Goal: Information Seeking & Learning: Learn about a topic

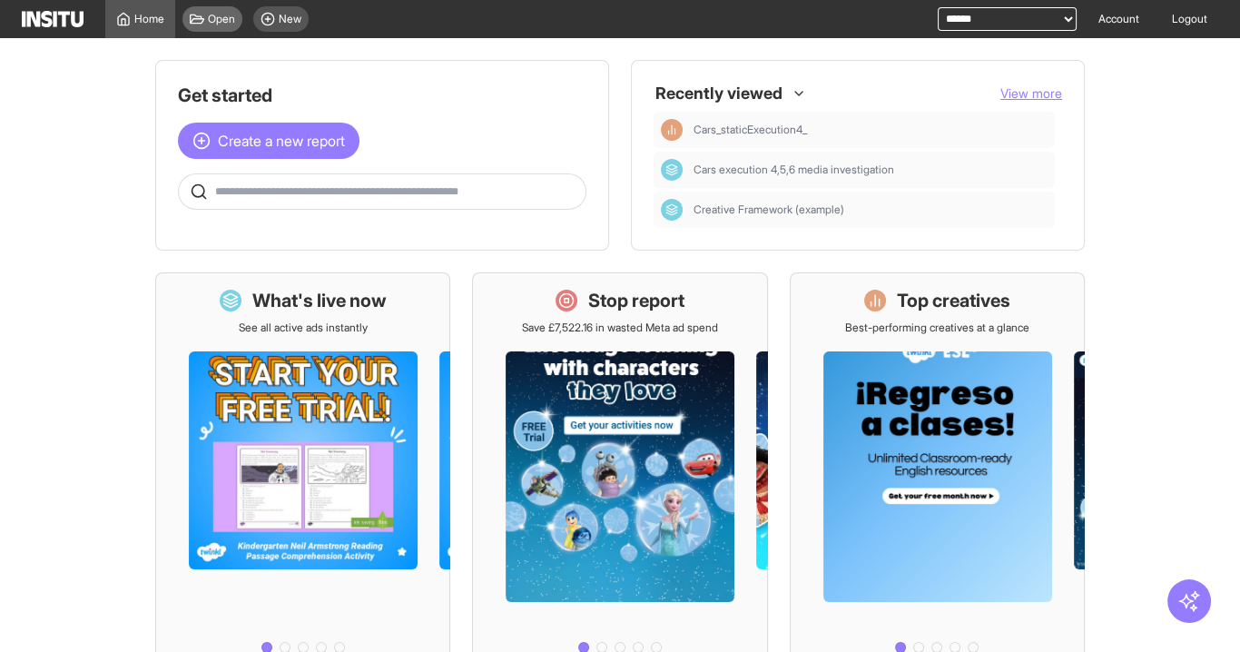
click at [194, 21] on icon at bounding box center [197, 19] width 15 height 15
click at [1013, 91] on span "View more" at bounding box center [1032, 92] width 62 height 15
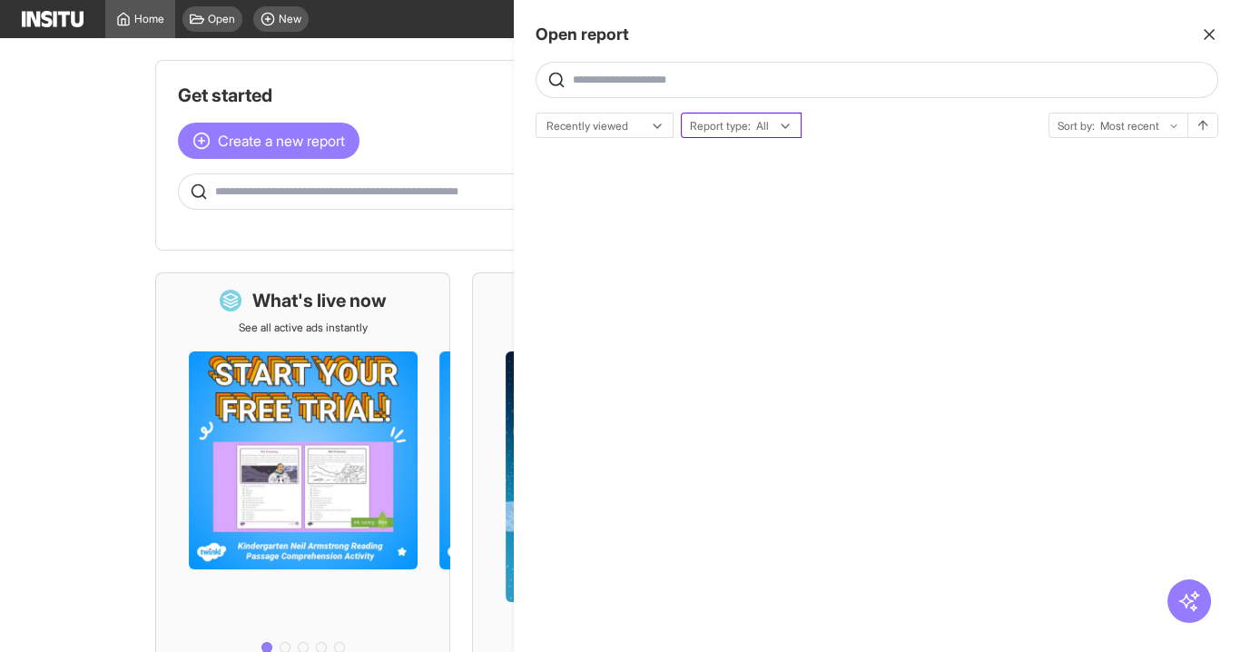
click at [735, 133] on div "Report type: All" at bounding box center [741, 125] width 119 height 25
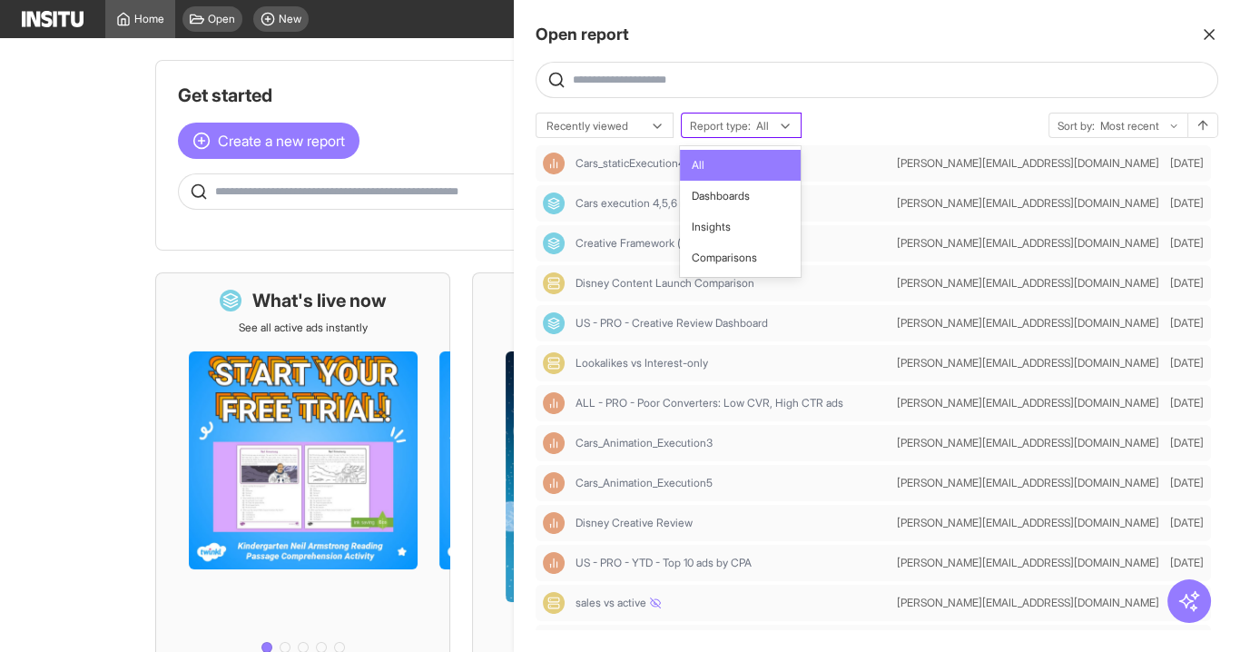
drag, startPoint x: 702, startPoint y: 134, endPoint x: 685, endPoint y: 124, distance: 19.9
click at [701, 134] on div "Report type: All" at bounding box center [741, 125] width 119 height 25
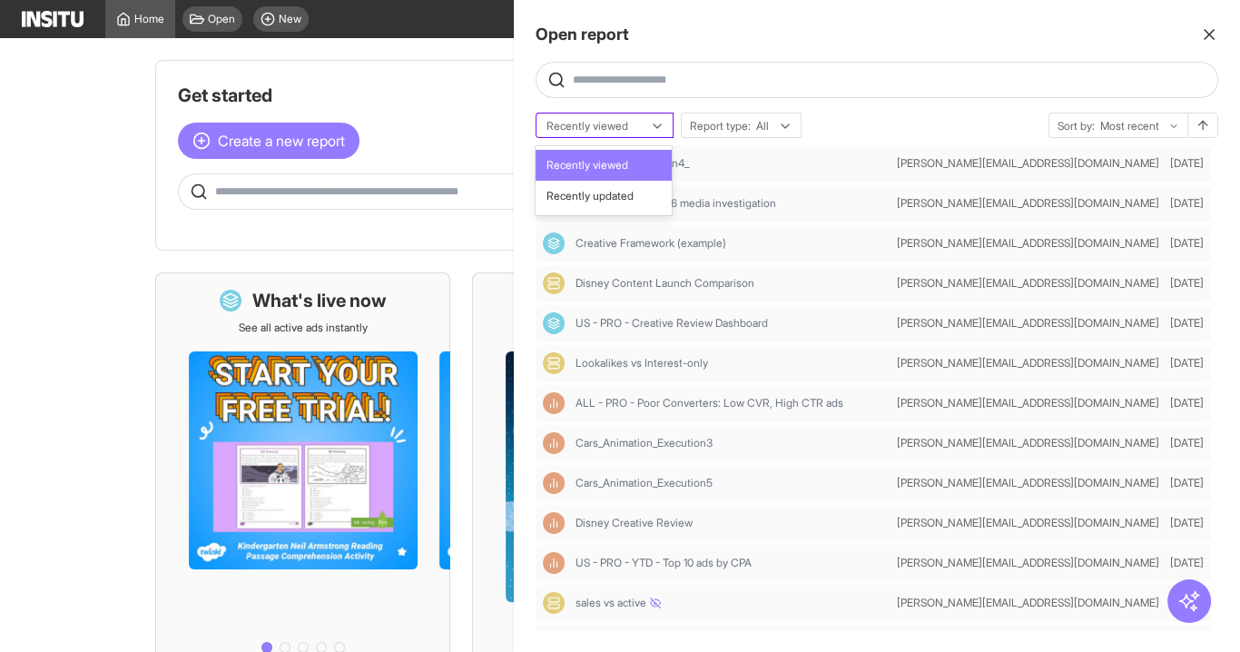
click at [584, 117] on div at bounding box center [592, 126] width 94 height 18
click at [618, 183] on div "Recently updated" at bounding box center [604, 196] width 136 height 31
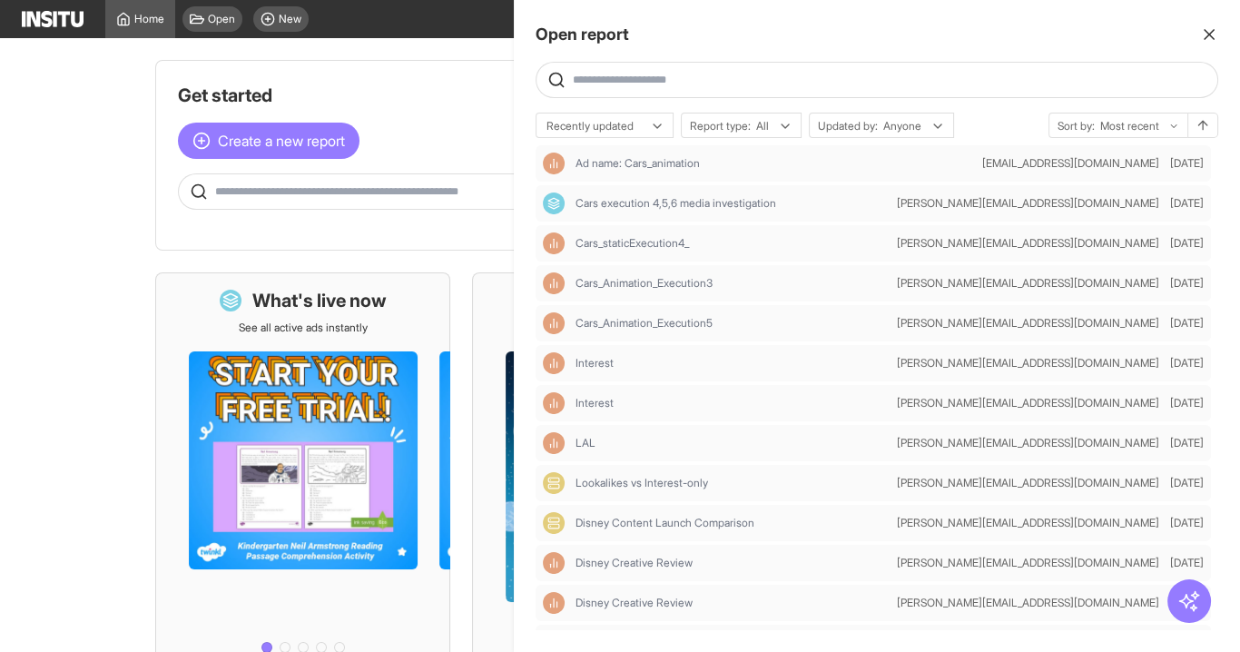
click at [164, 256] on div at bounding box center [620, 326] width 1240 height 652
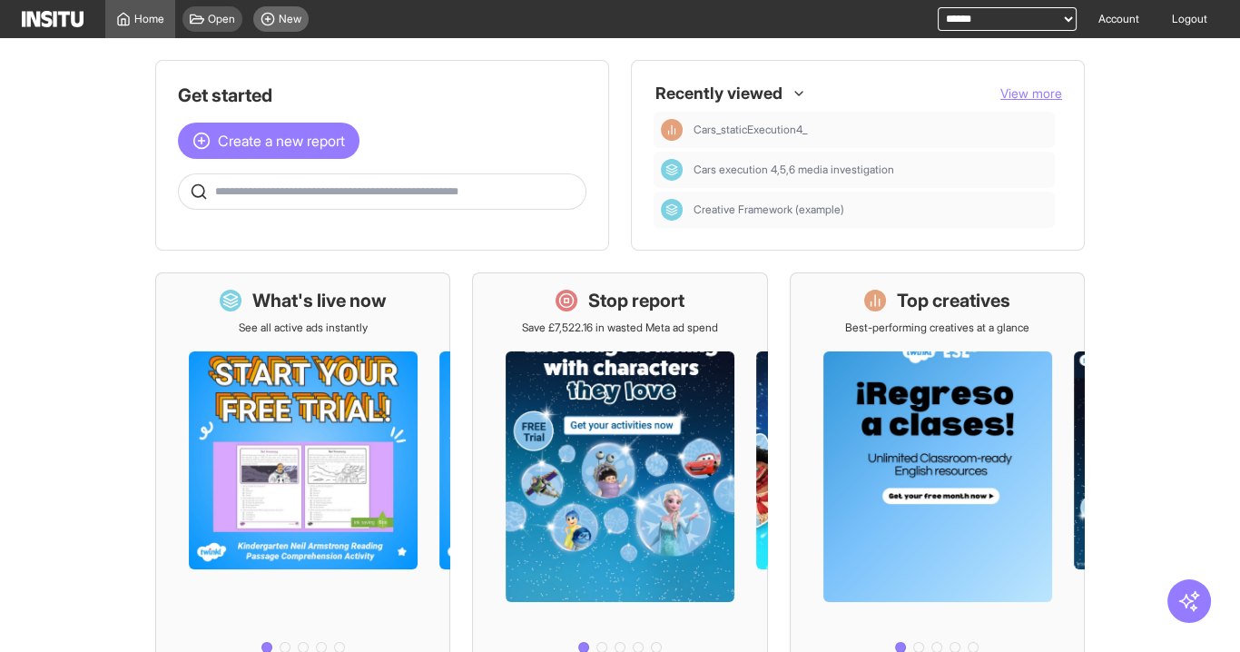
click at [309, 16] on div "New" at bounding box center [280, 18] width 55 height 25
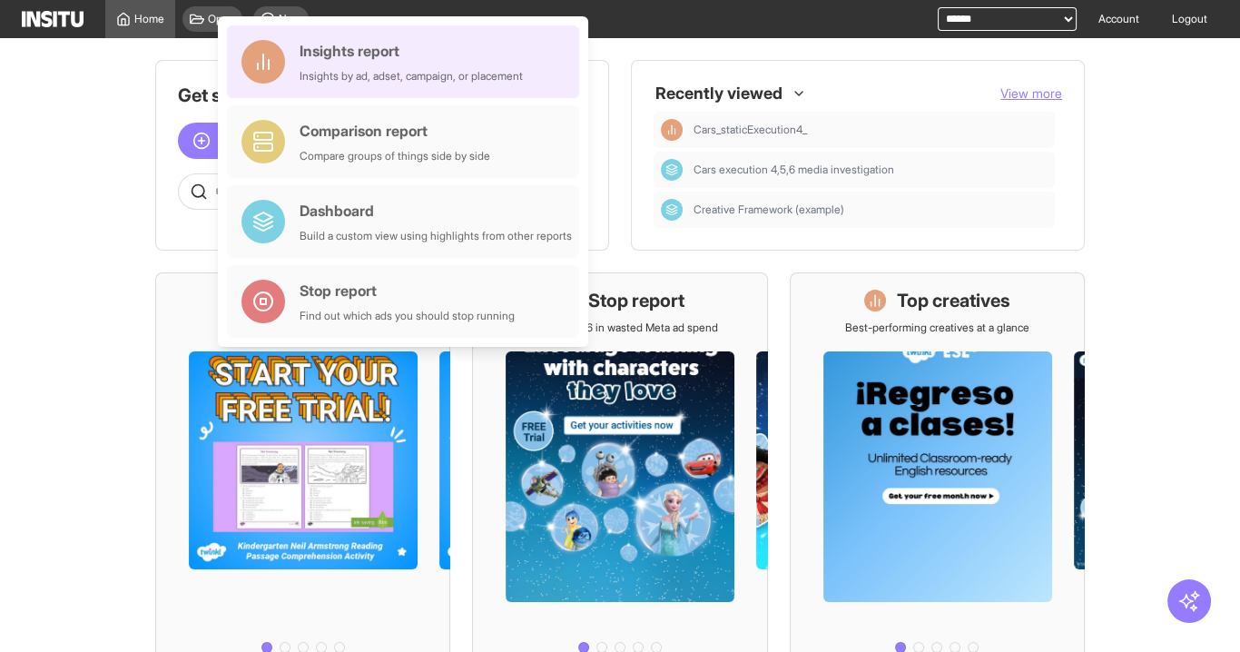
click at [368, 84] on div "Insights report Insights by ad, adset, campaign, or placement" at bounding box center [403, 61] width 352 height 73
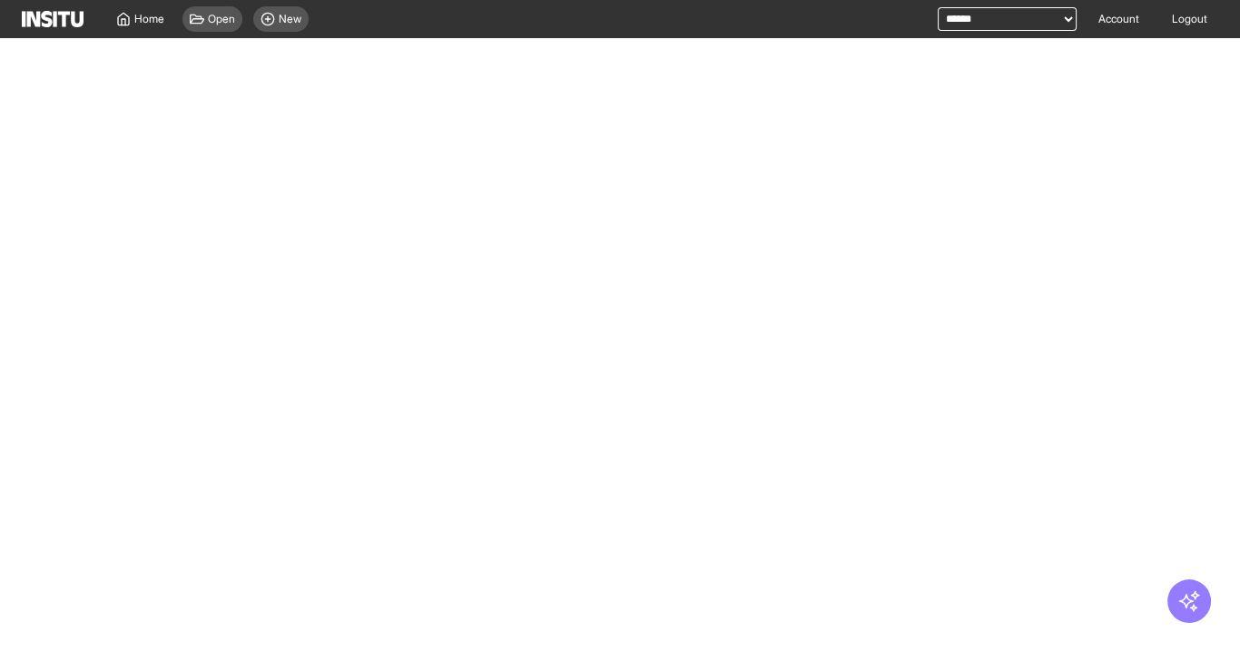
select select "**"
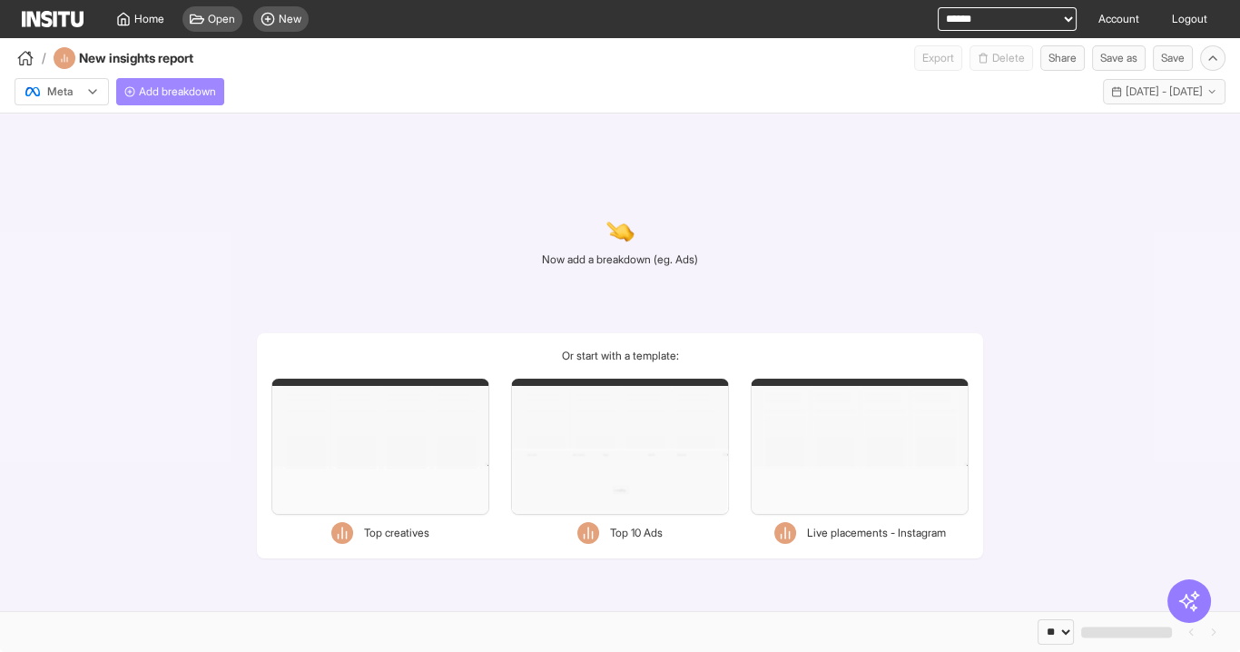
click at [171, 92] on span "Add breakdown" at bounding box center [177, 91] width 77 height 15
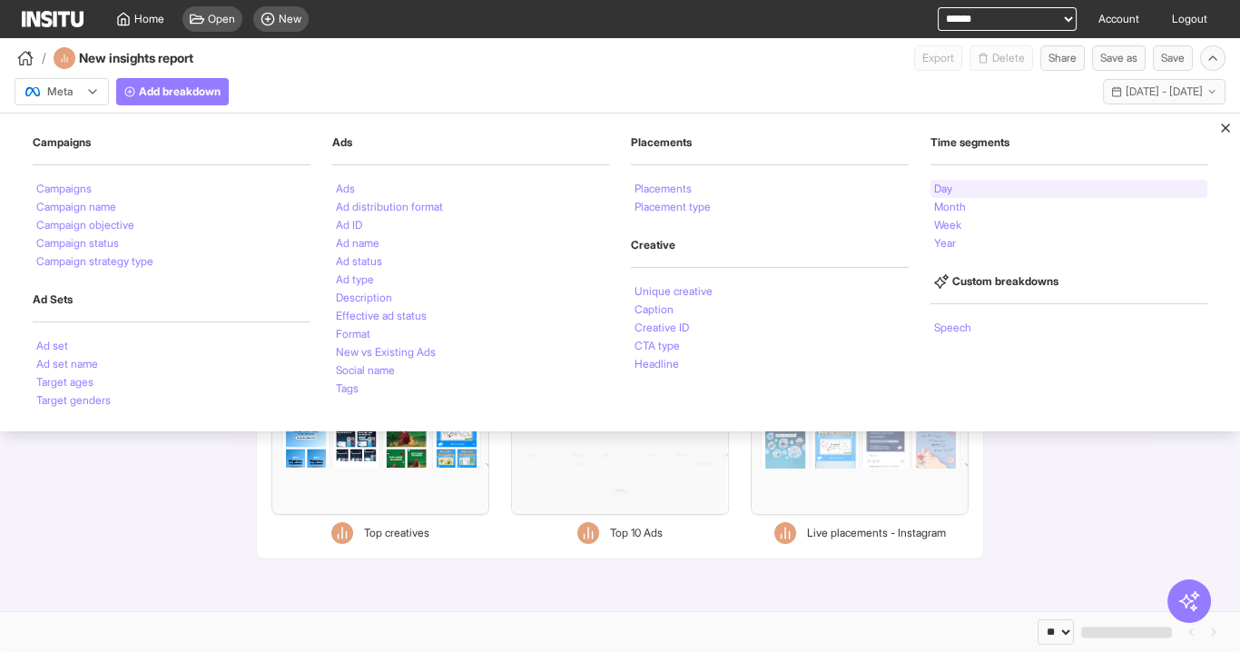
click at [954, 188] on div "Day" at bounding box center [1070, 189] width 278 height 18
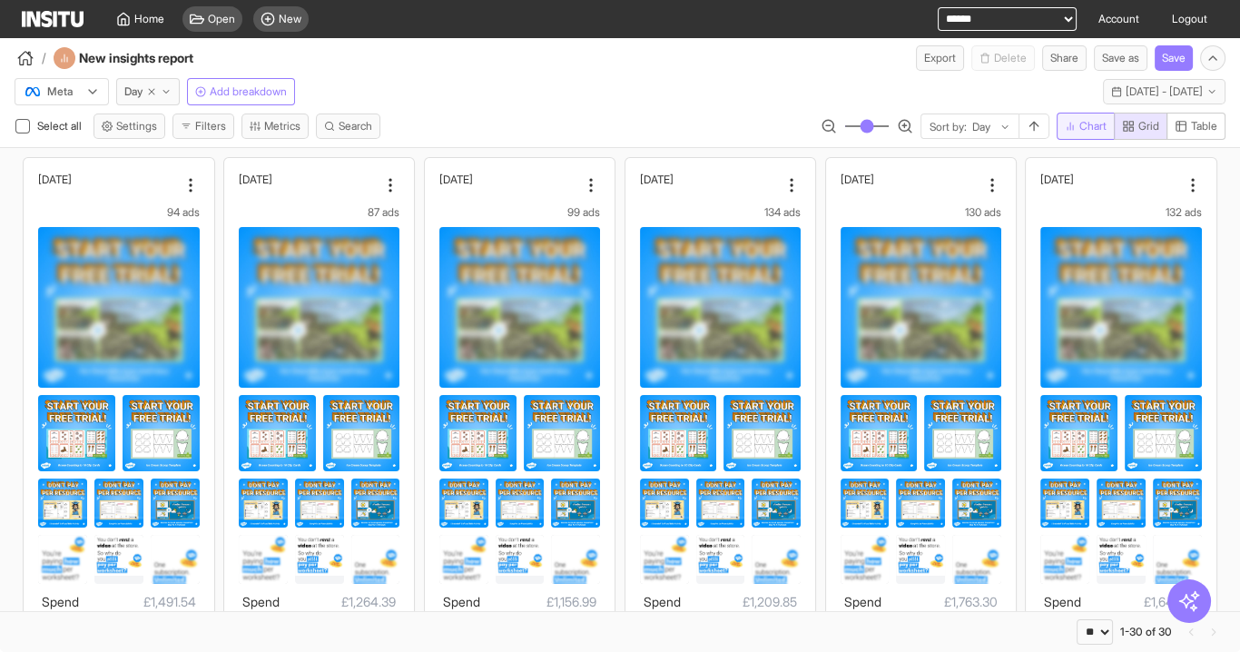
click at [1074, 123] on span "Chart" at bounding box center [1086, 126] width 42 height 15
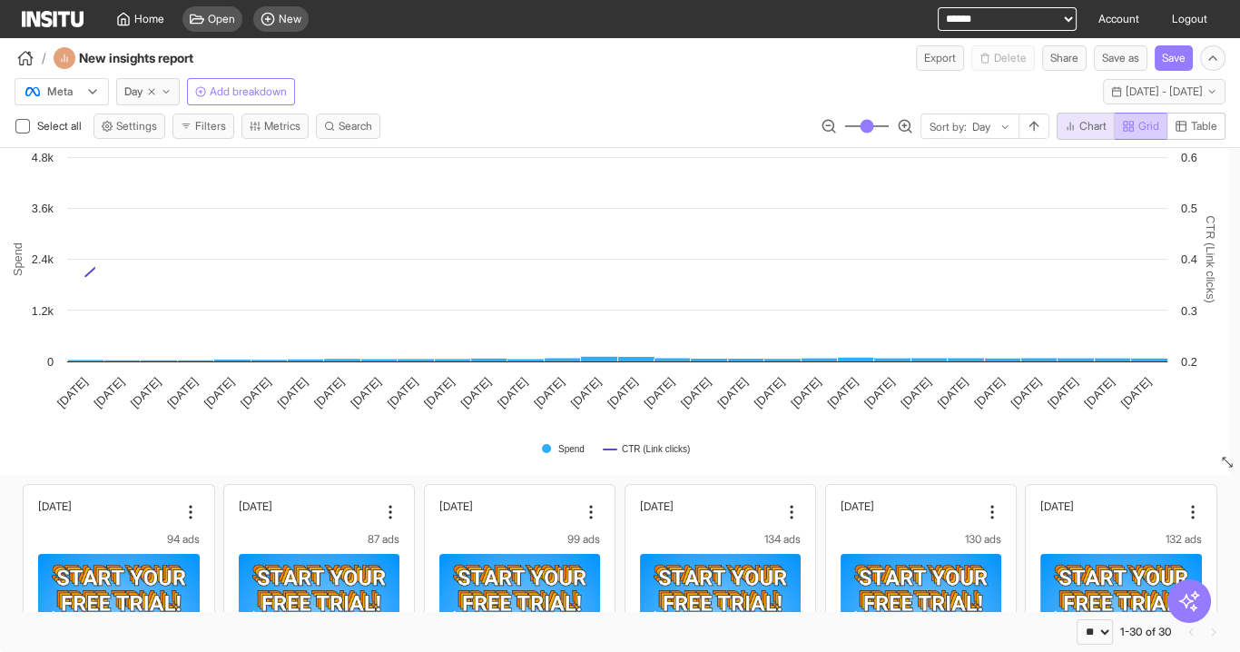
click at [1142, 126] on span "Grid" at bounding box center [1149, 126] width 21 height 15
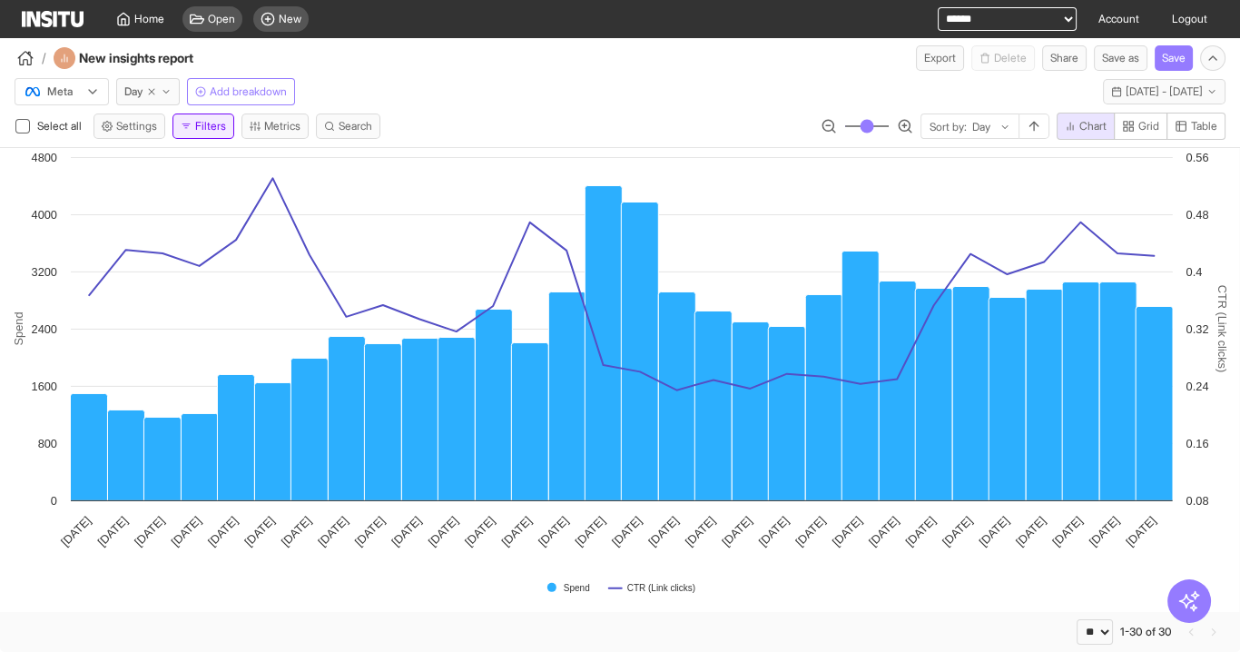
click at [207, 123] on button "Filters" at bounding box center [204, 125] width 62 height 25
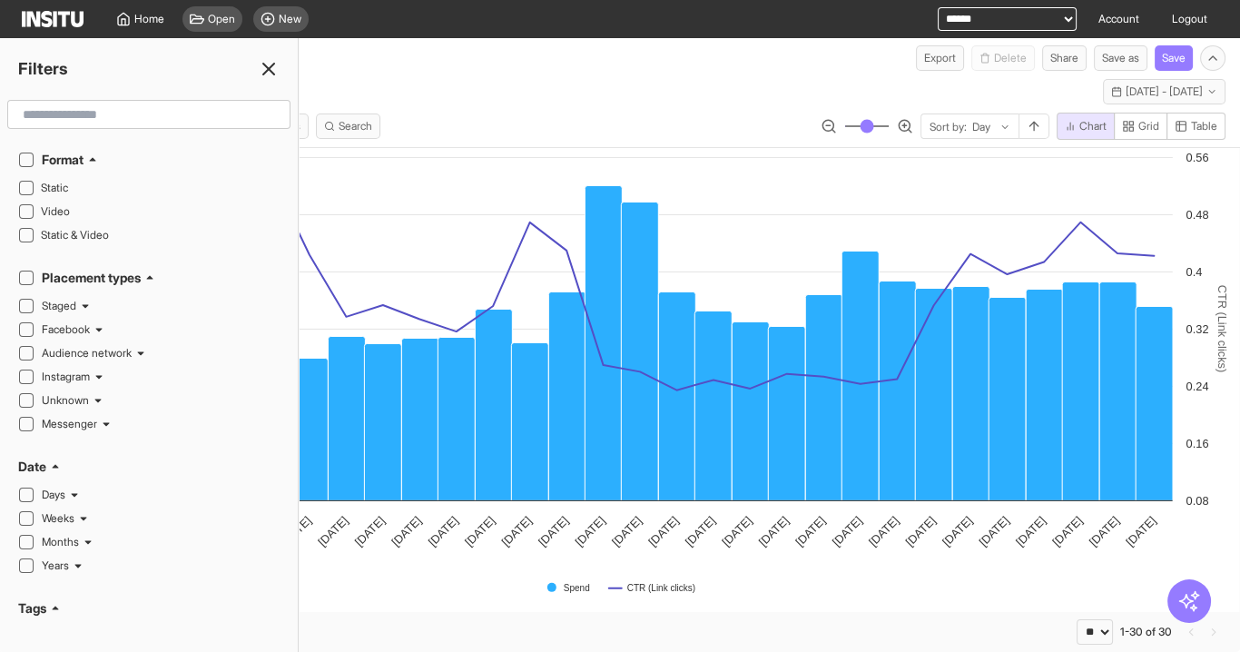
drag, startPoint x: 252, startPoint y: 76, endPoint x: 262, endPoint y: 76, distance: 10.0
click at [260, 76] on div "Filters" at bounding box center [149, 68] width 298 height 25
click at [277, 73] on icon at bounding box center [269, 69] width 22 height 22
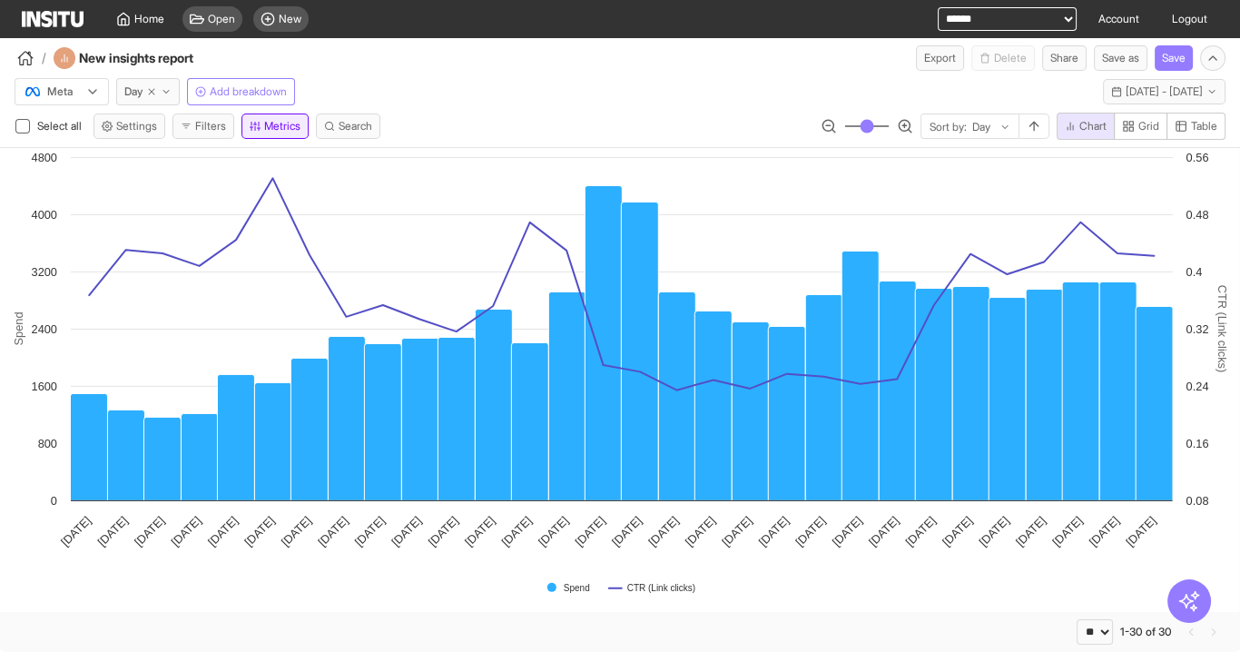
click at [259, 130] on button "Metrics" at bounding box center [275, 125] width 67 height 25
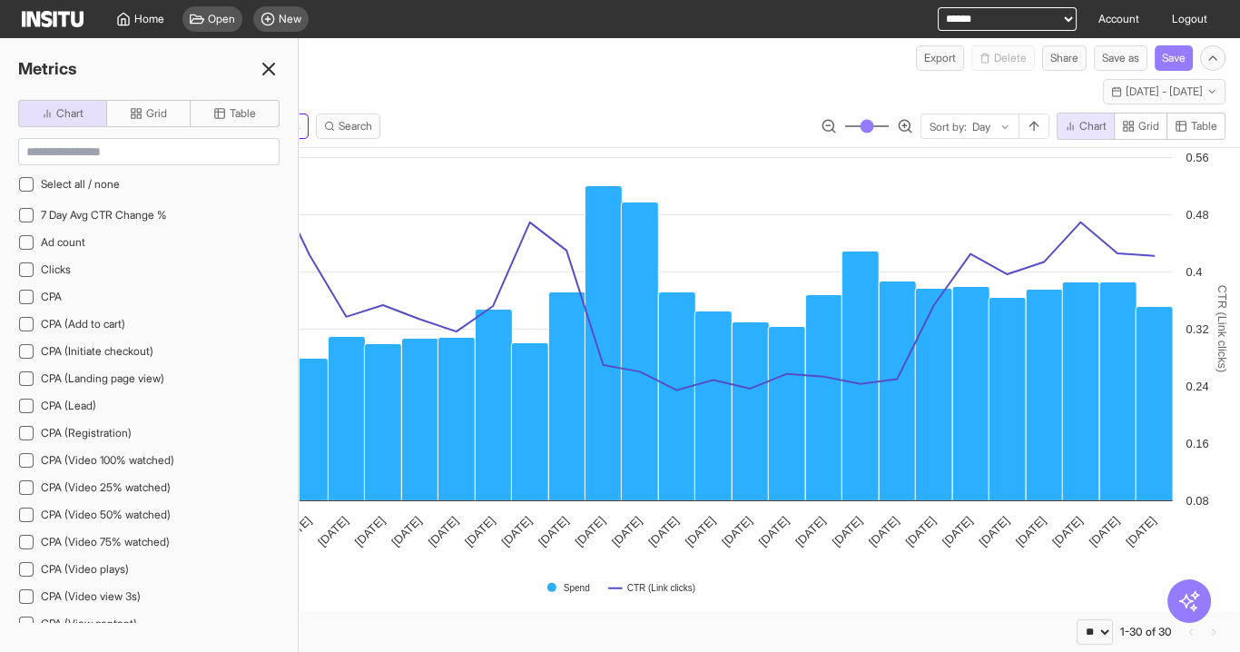
click at [267, 64] on icon at bounding box center [269, 69] width 22 height 22
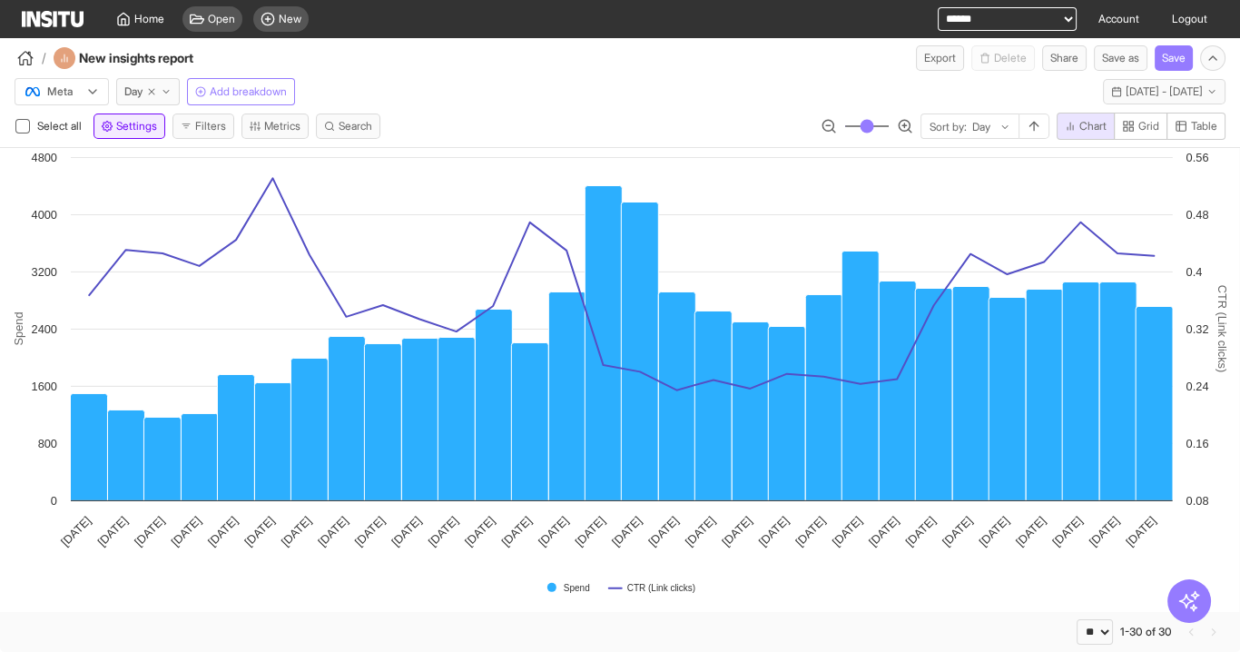
click at [135, 128] on span "Settings" at bounding box center [136, 126] width 41 height 15
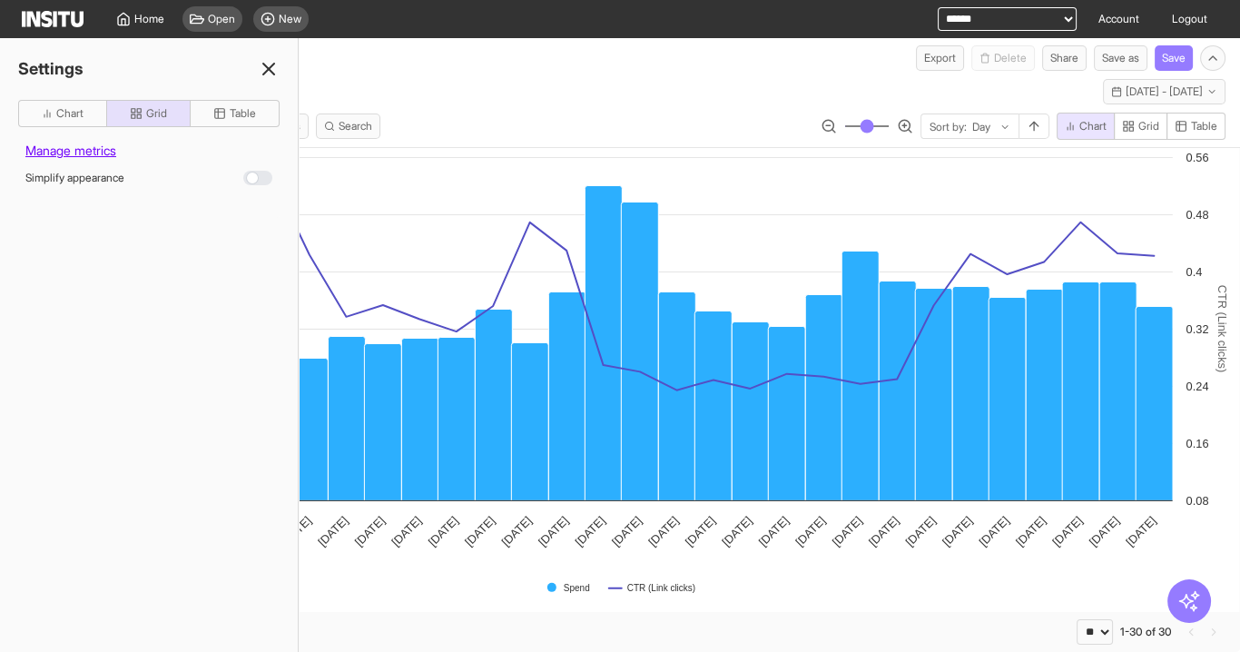
click at [134, 127] on span "Manage metrics" at bounding box center [148, 147] width 261 height 40
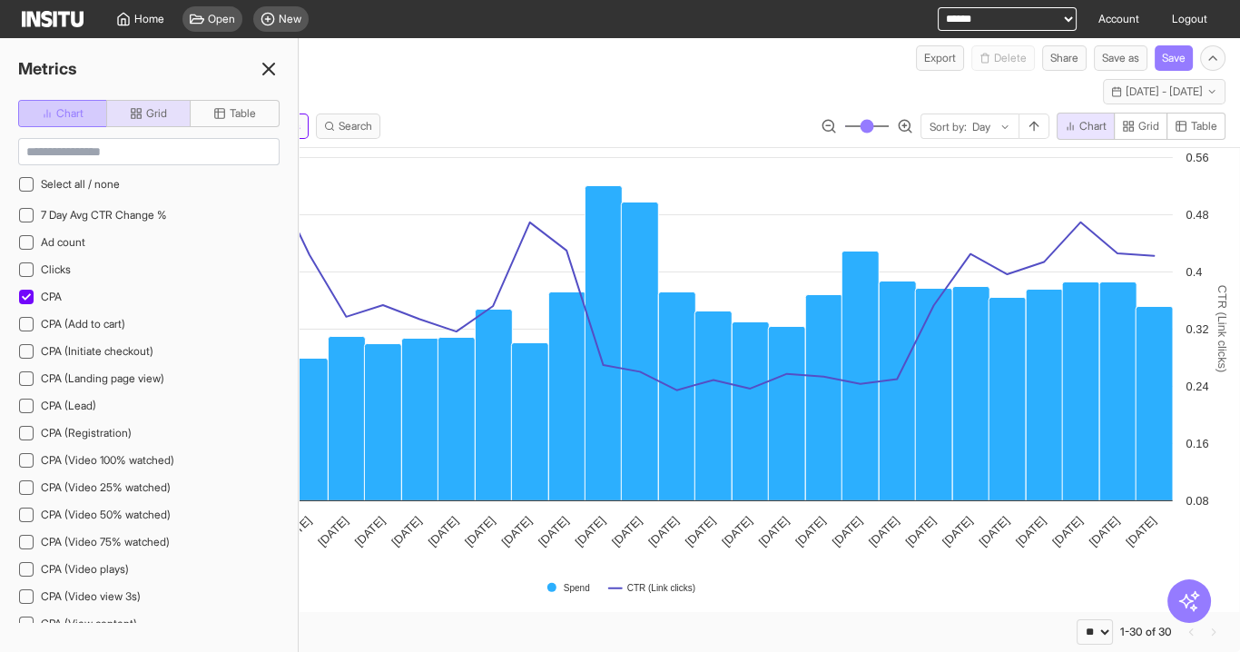
click at [46, 124] on button "Chart" at bounding box center [62, 113] width 89 height 27
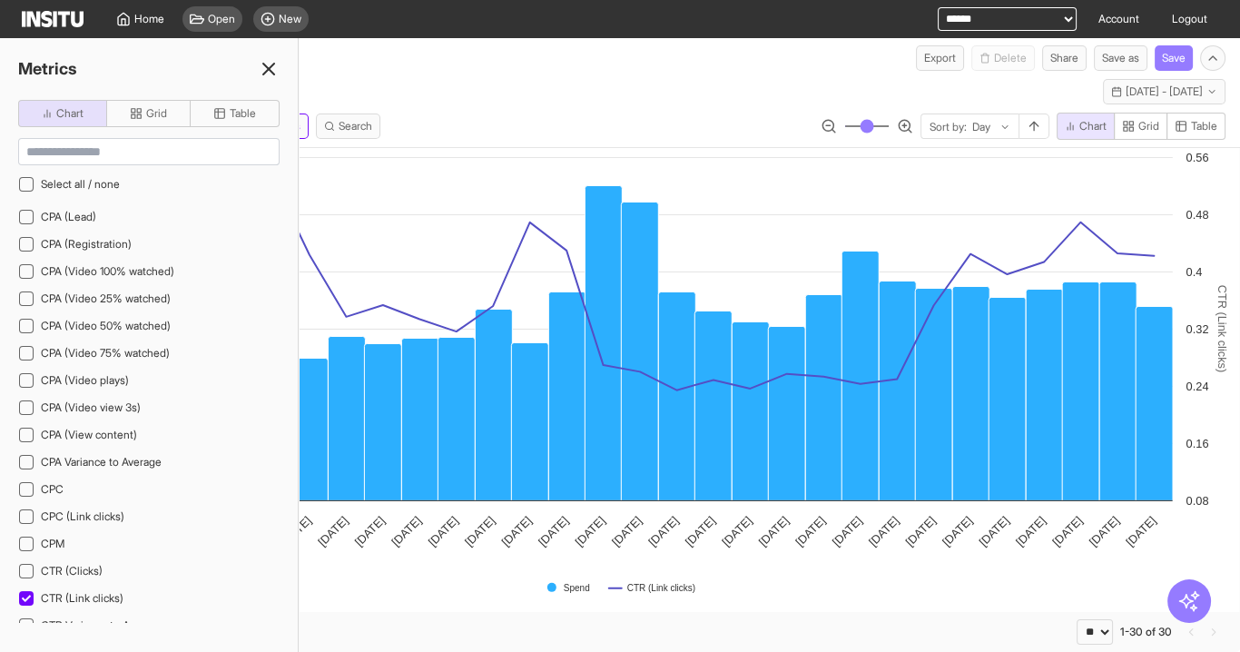
scroll to position [436, 0]
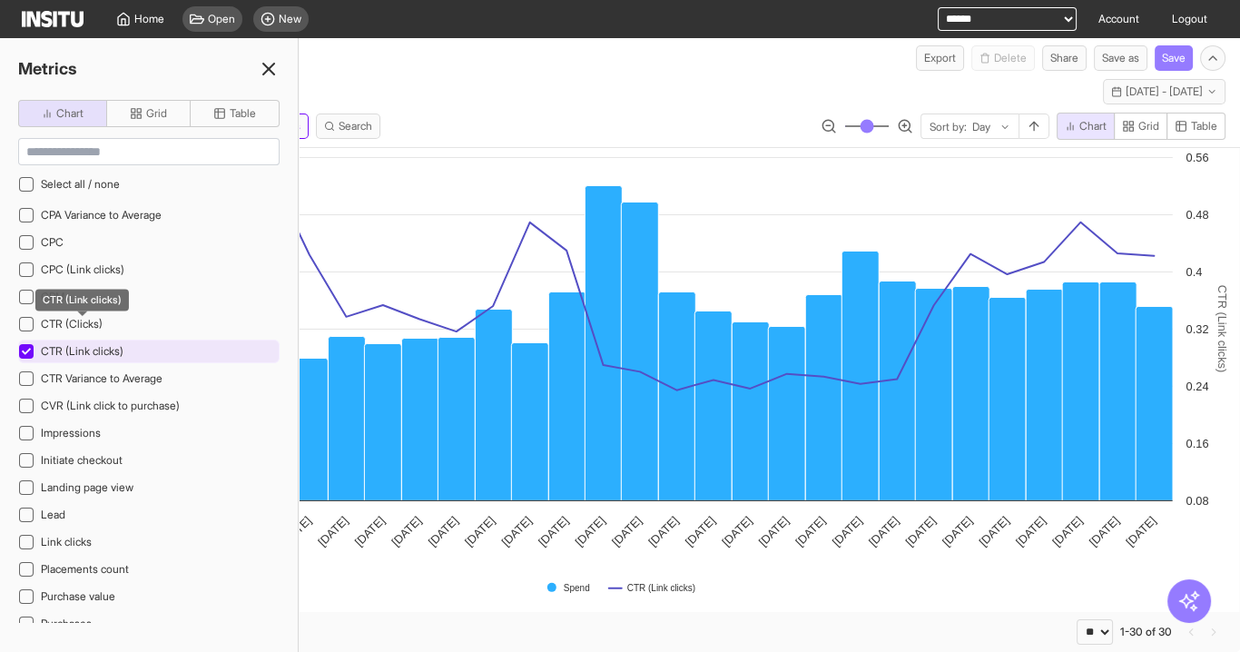
click at [104, 344] on span "CTR (Link clicks)" at bounding box center [82, 351] width 83 height 14
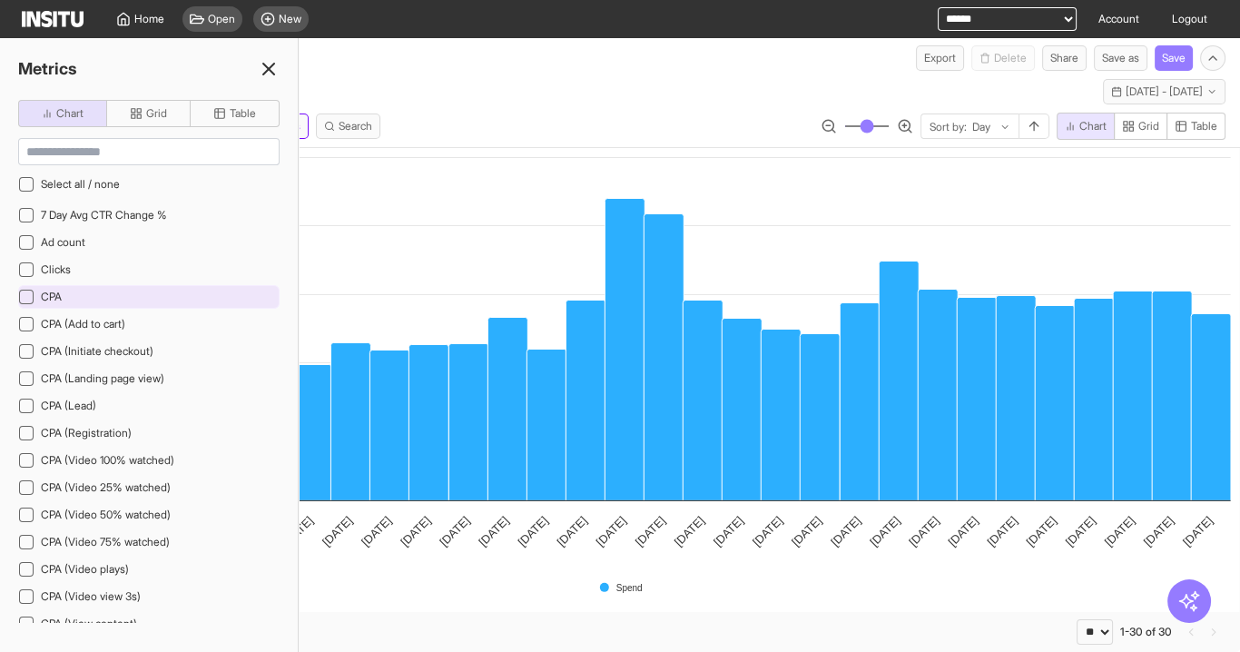
click at [107, 289] on div "CPA" at bounding box center [148, 297] width 261 height 24
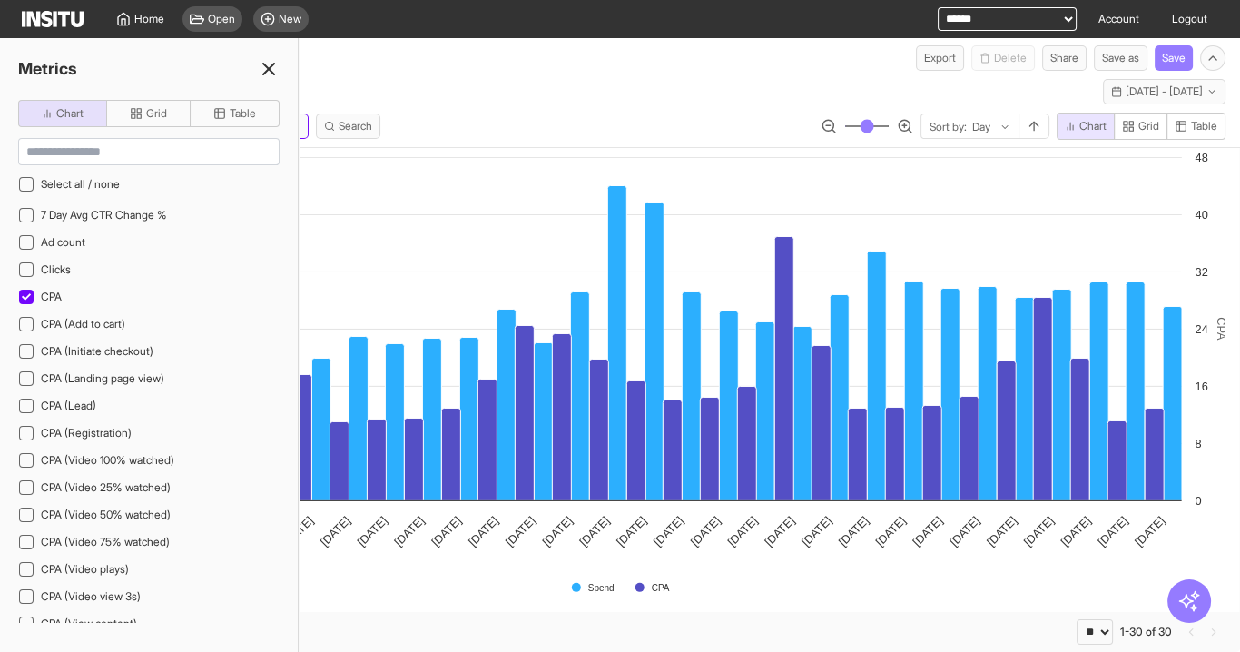
click at [271, 73] on icon at bounding box center [269, 69] width 22 height 22
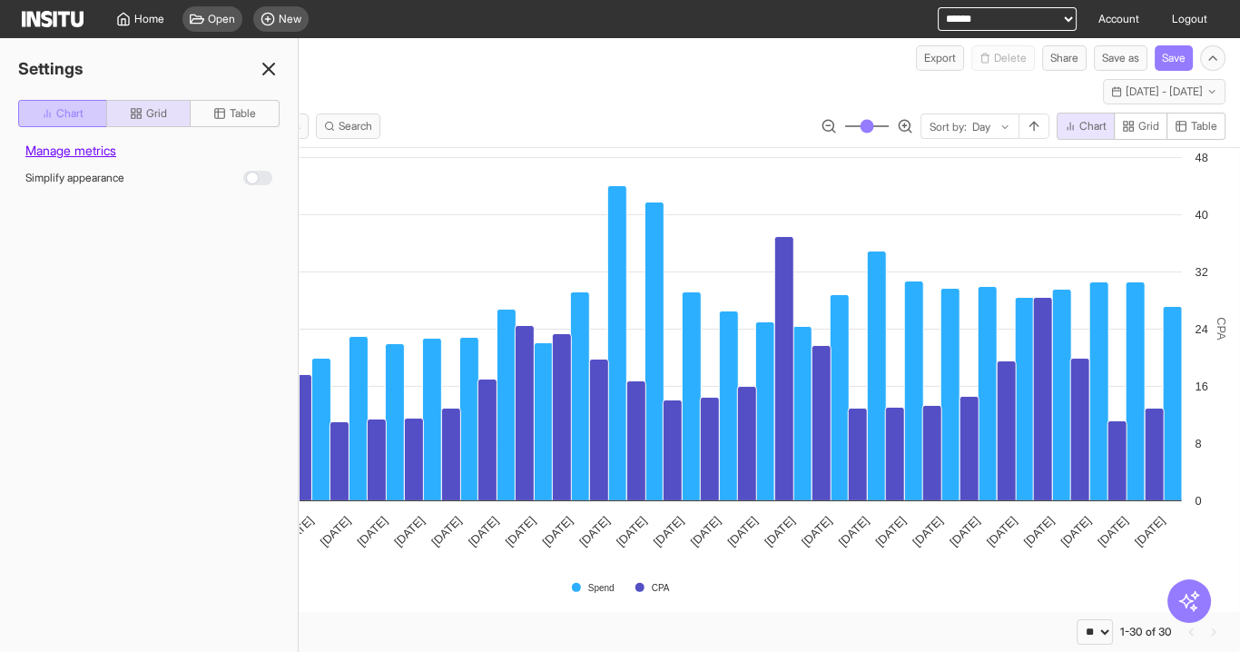
click at [78, 113] on span "Chart" at bounding box center [69, 113] width 27 height 15
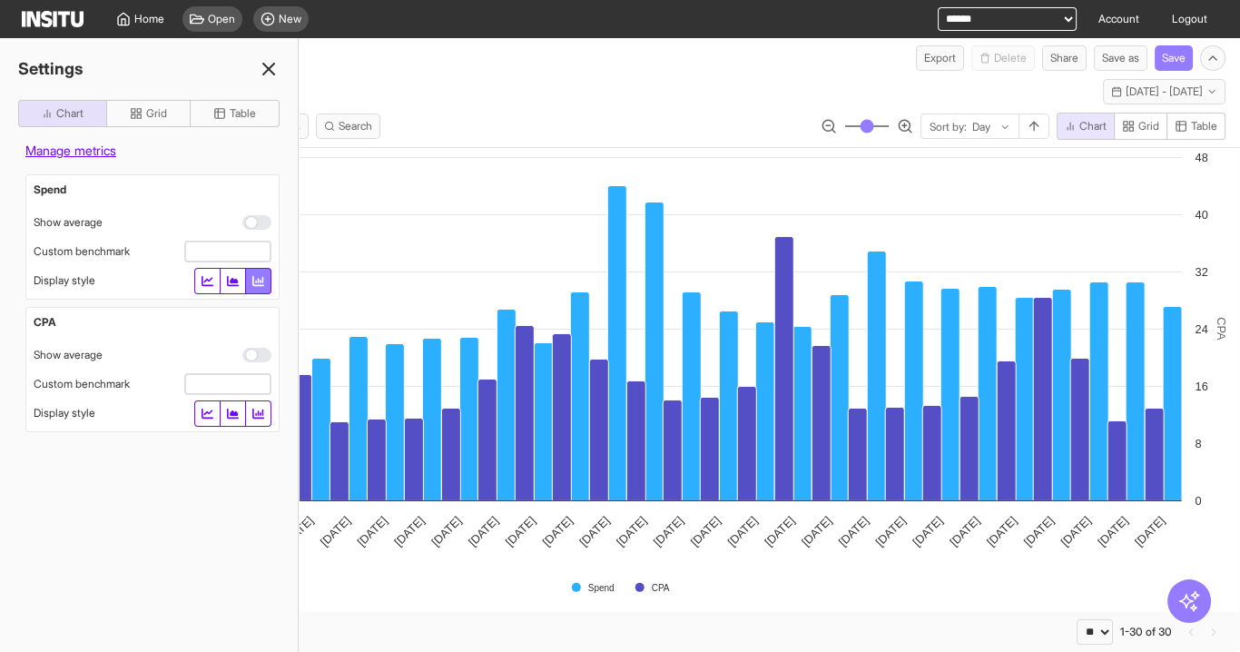
click at [208, 415] on icon "button" at bounding box center [208, 413] width 12 height 10
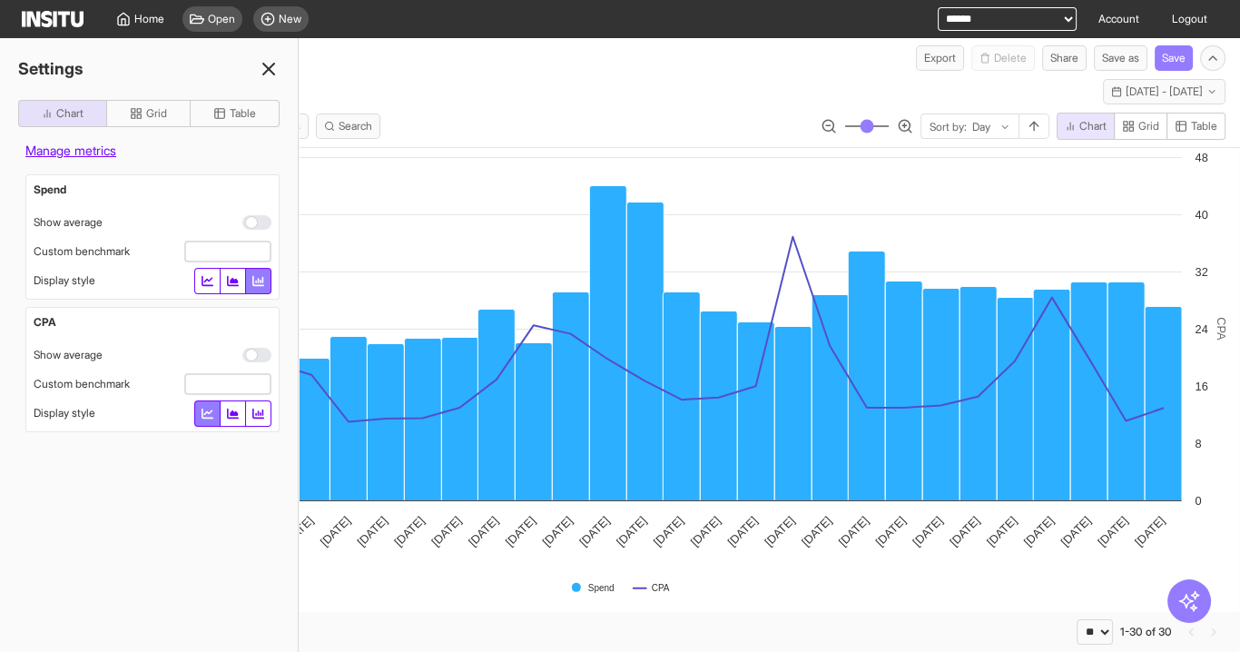
click at [128, 463] on div "Settings Chart Grid Table Manage metrics Spend Show average Custom benchmark Di…" at bounding box center [149, 345] width 299 height 614
click at [272, 74] on line at bounding box center [268, 69] width 11 height 11
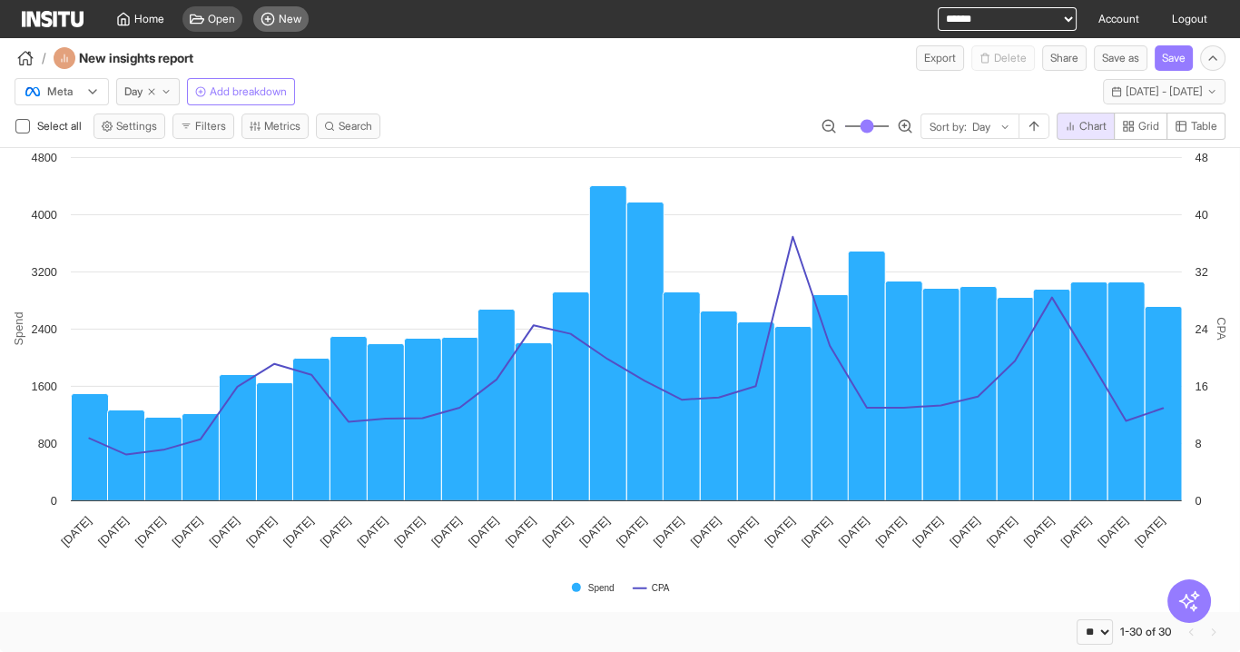
click at [291, 25] on span "New" at bounding box center [290, 19] width 23 height 15
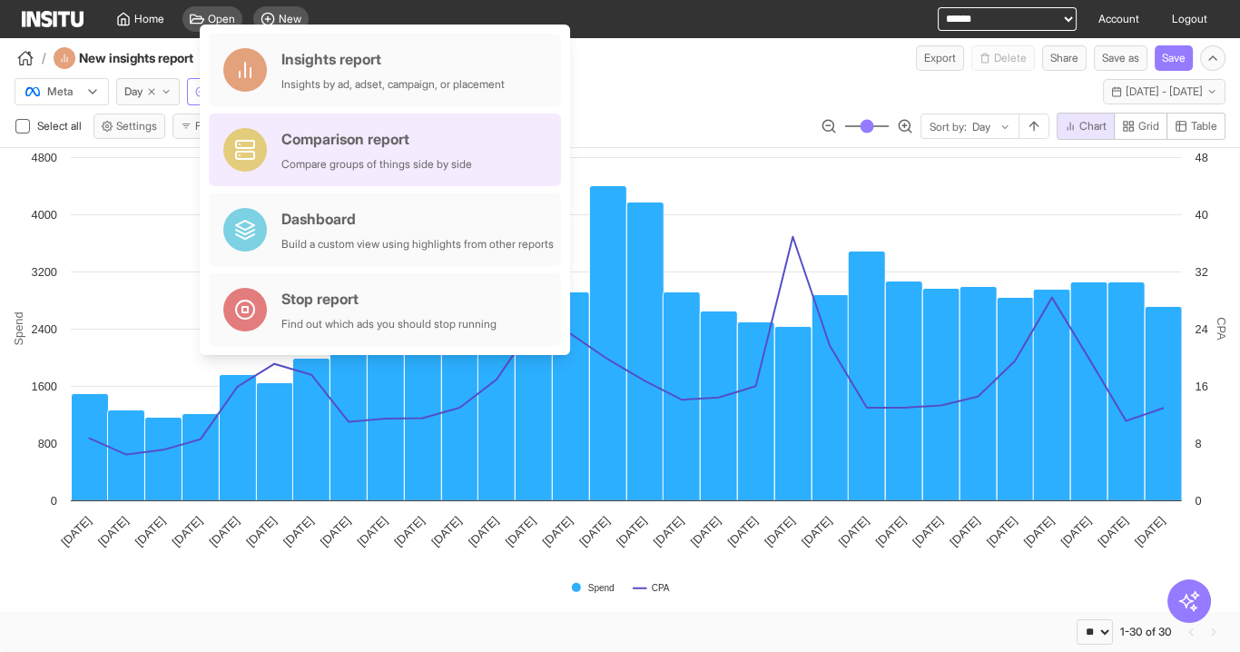
click at [344, 142] on div "Comparison report" at bounding box center [376, 139] width 191 height 22
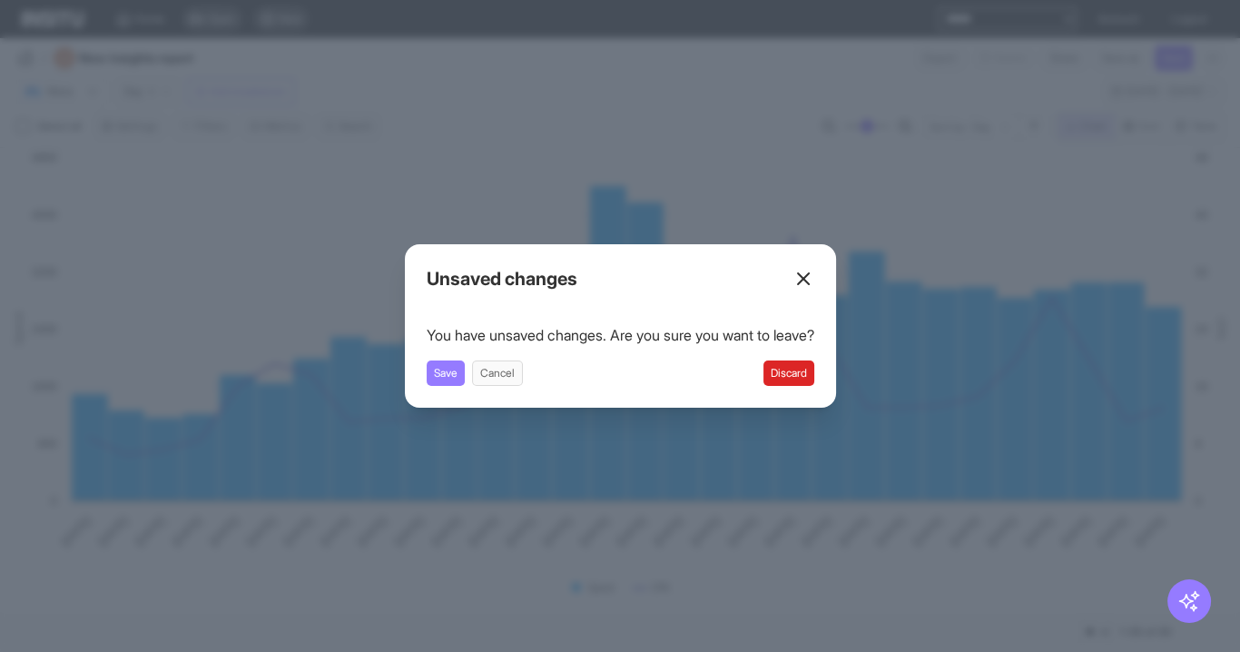
click at [814, 371] on button "Discard" at bounding box center [789, 372] width 51 height 25
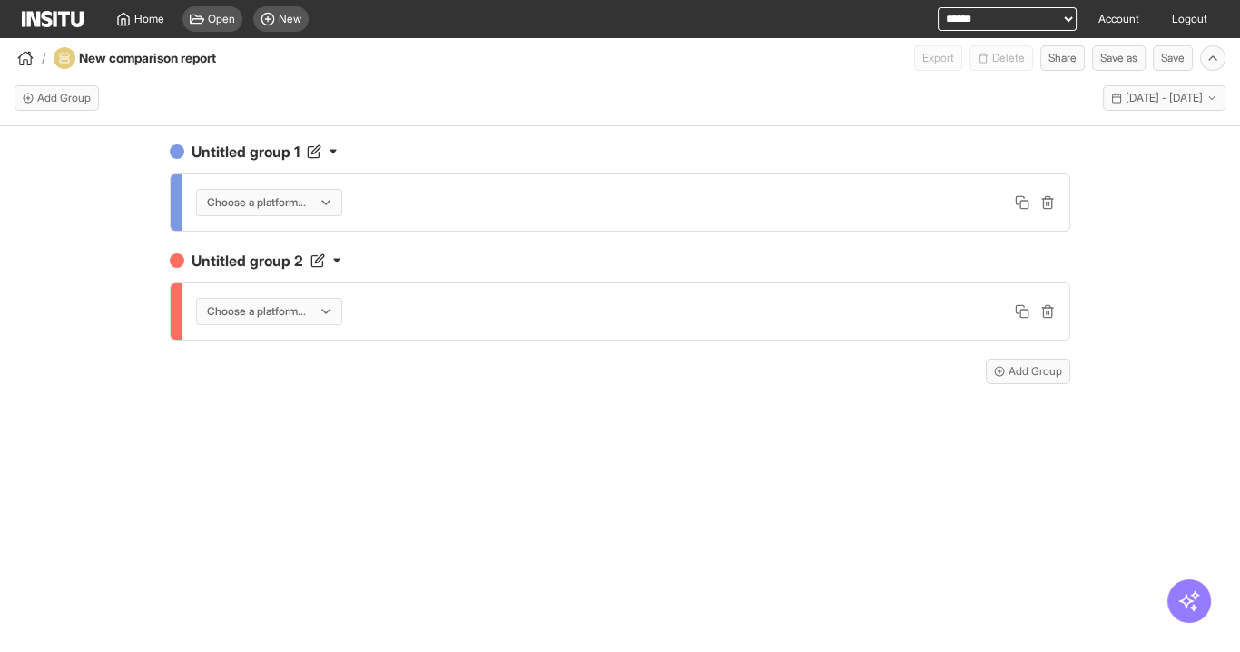
click at [279, 205] on div at bounding box center [256, 202] width 103 height 18
click at [445, 153] on h4 "Untitled group 1" at bounding box center [620, 152] width 901 height 22
click at [315, 308] on div "Choose a platform..." at bounding box center [260, 311] width 110 height 18
click at [260, 205] on div at bounding box center [256, 202] width 103 height 18
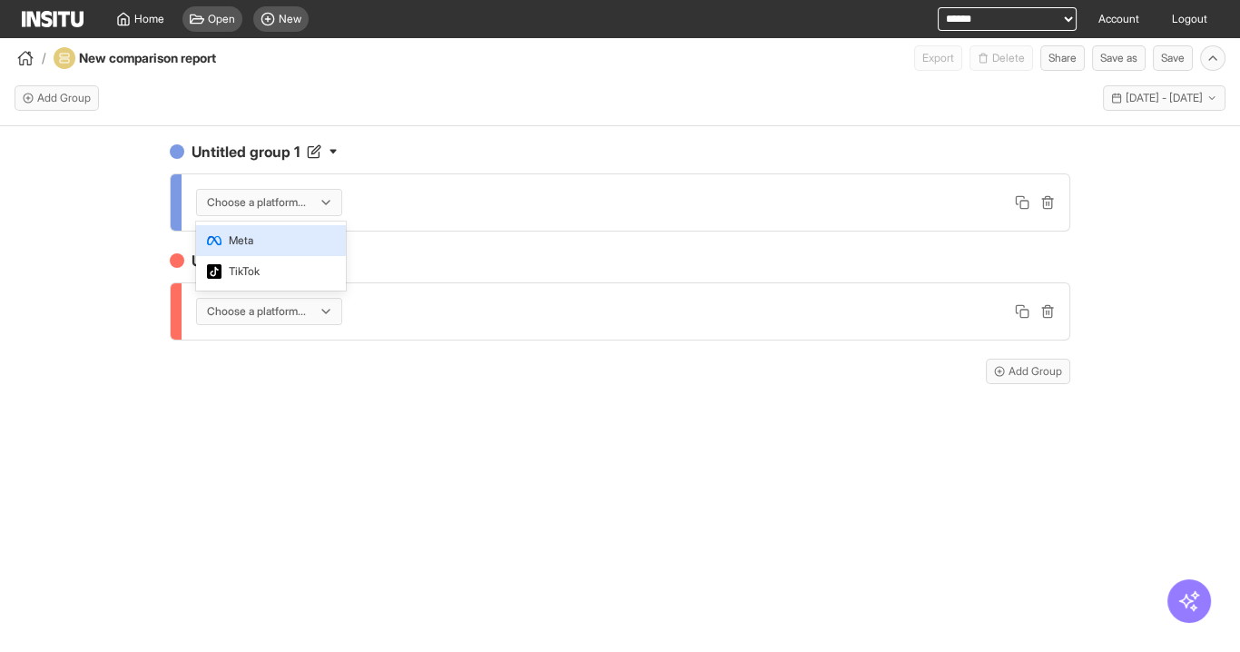
click at [279, 246] on span "Meta" at bounding box center [271, 240] width 128 height 16
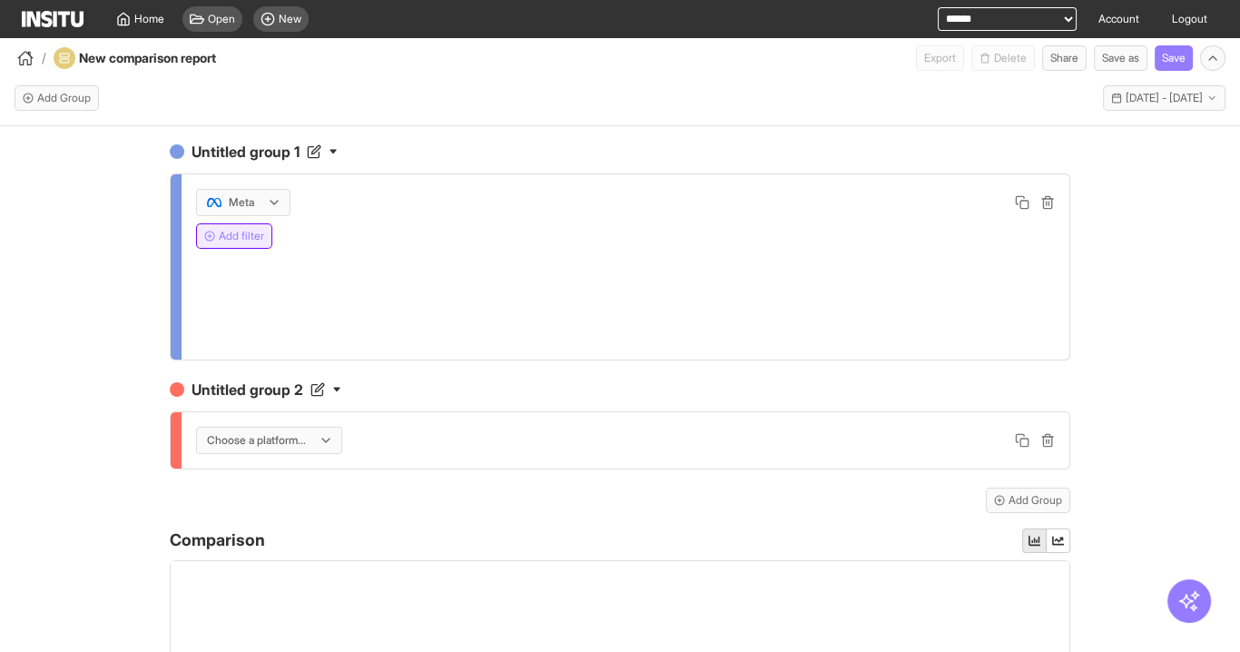
click at [255, 224] on button "Add filter" at bounding box center [234, 235] width 76 height 25
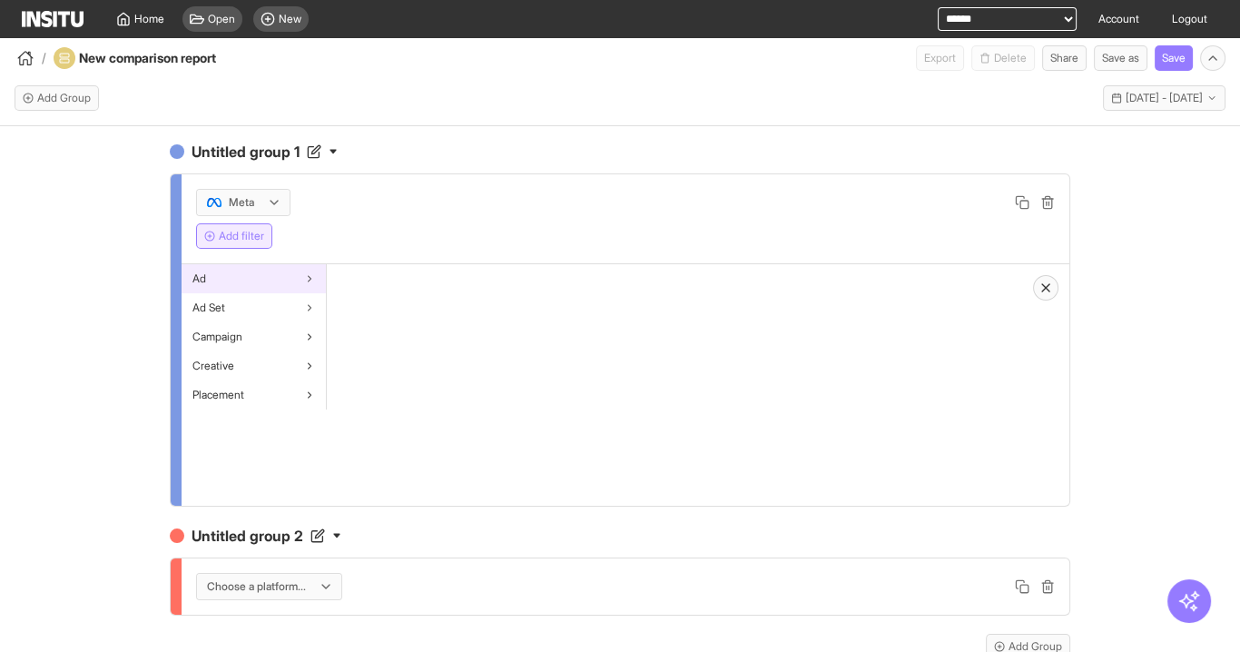
click at [285, 274] on div "Ad" at bounding box center [254, 278] width 144 height 29
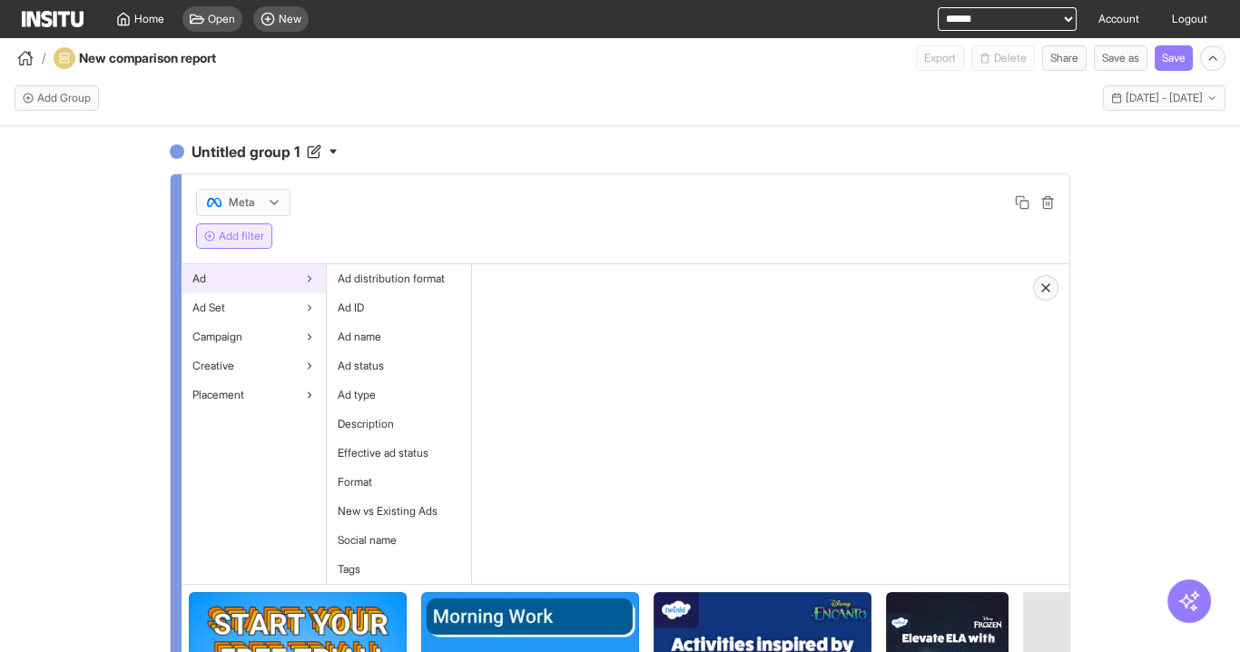
click at [286, 275] on div "Ad" at bounding box center [254, 278] width 144 height 29
click at [283, 301] on div "Ad Set" at bounding box center [254, 307] width 144 height 29
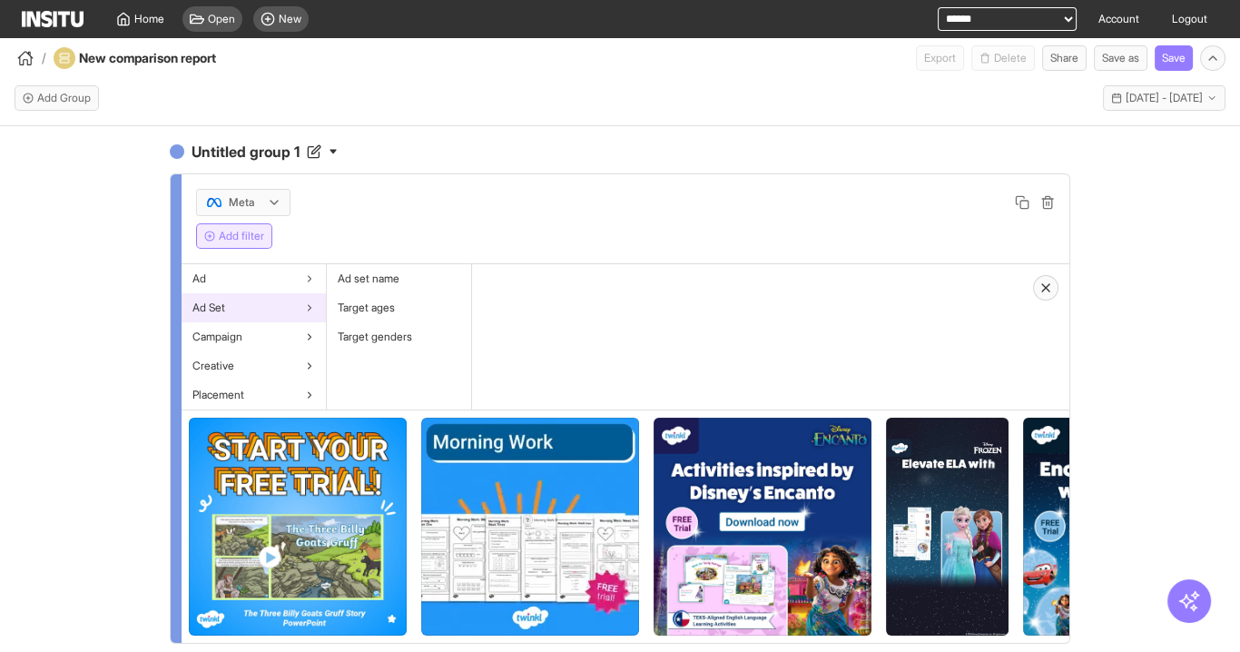
click at [283, 302] on div "Ad Set" at bounding box center [254, 307] width 144 height 29
click at [274, 282] on div "Ad" at bounding box center [254, 278] width 144 height 29
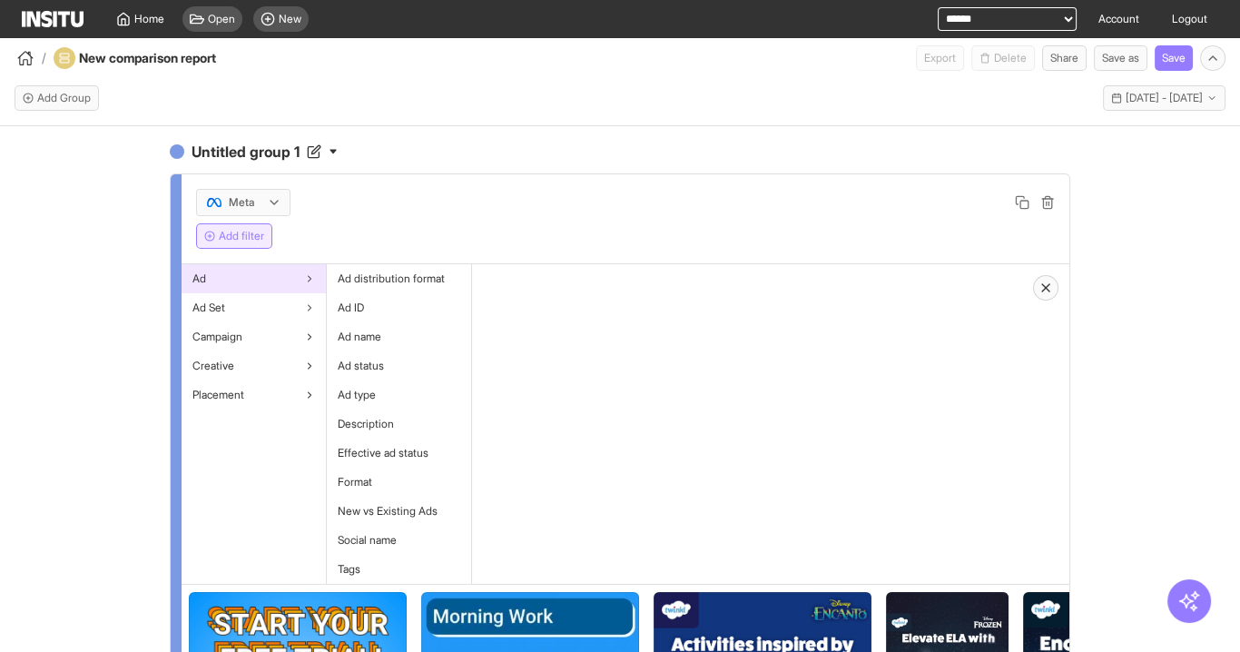
click at [223, 33] on div "Open New" at bounding box center [245, 19] width 141 height 38
click at [227, 18] on span "Open" at bounding box center [221, 19] width 27 height 15
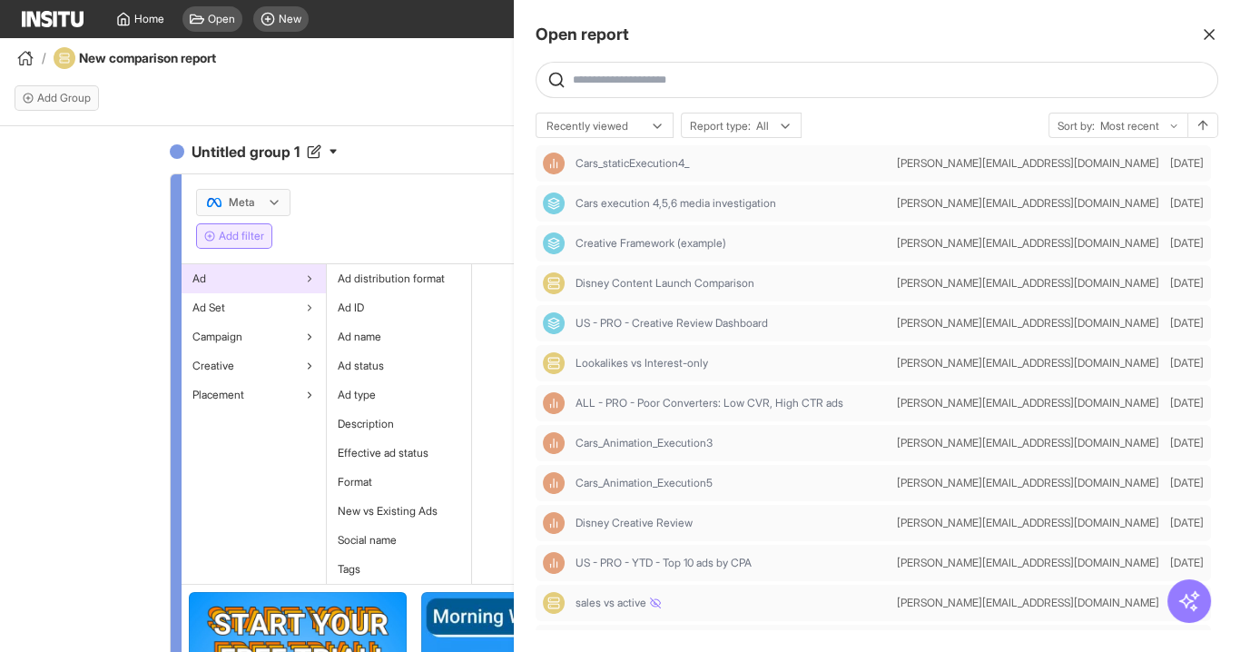
click at [279, 10] on div at bounding box center [620, 326] width 1240 height 652
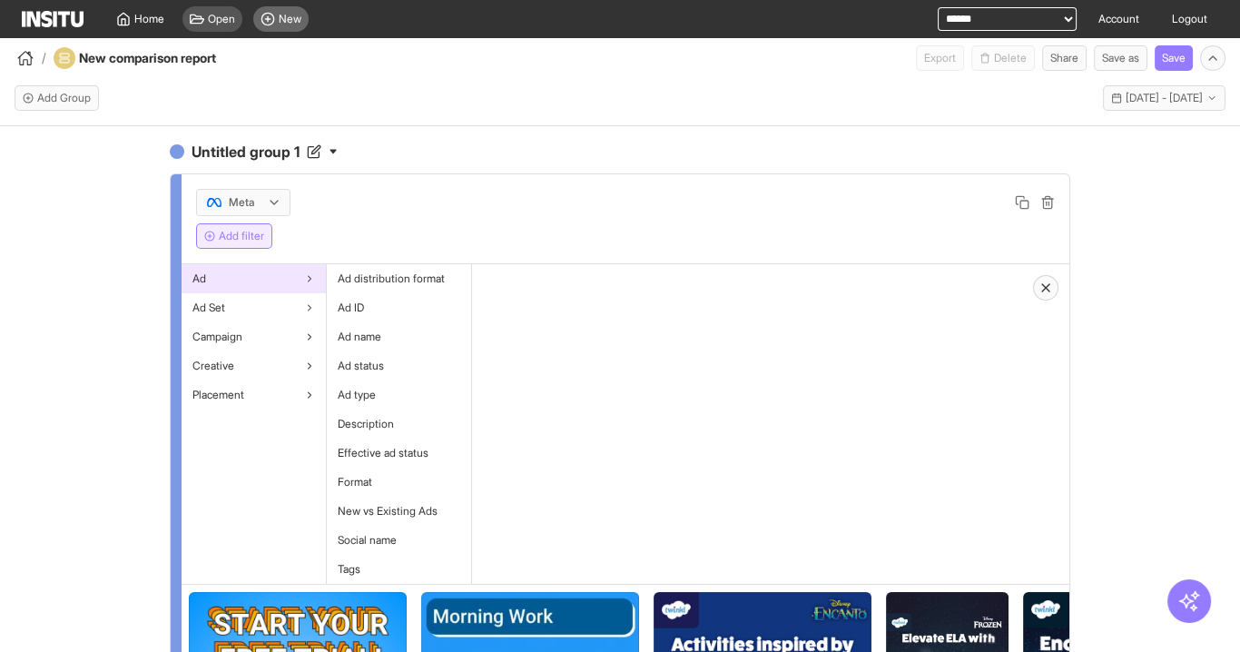
click at [288, 18] on span "New" at bounding box center [290, 19] width 23 height 15
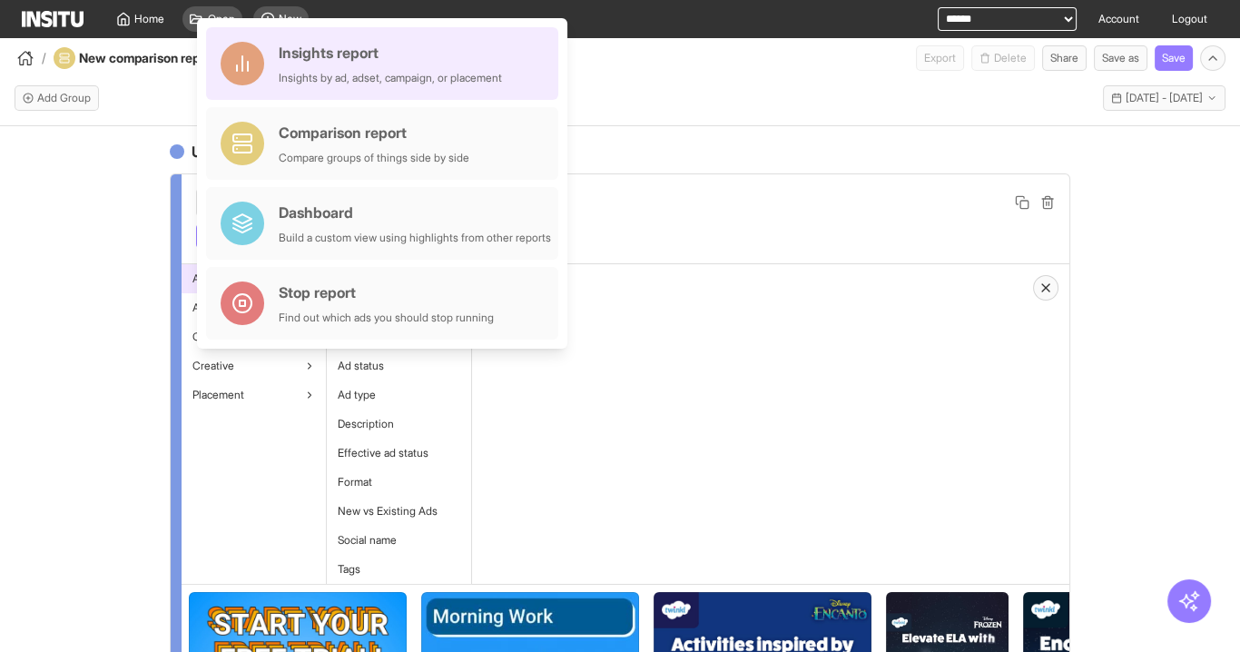
click at [371, 73] on div "Insights by ad, adset, campaign, or placement" at bounding box center [390, 78] width 223 height 15
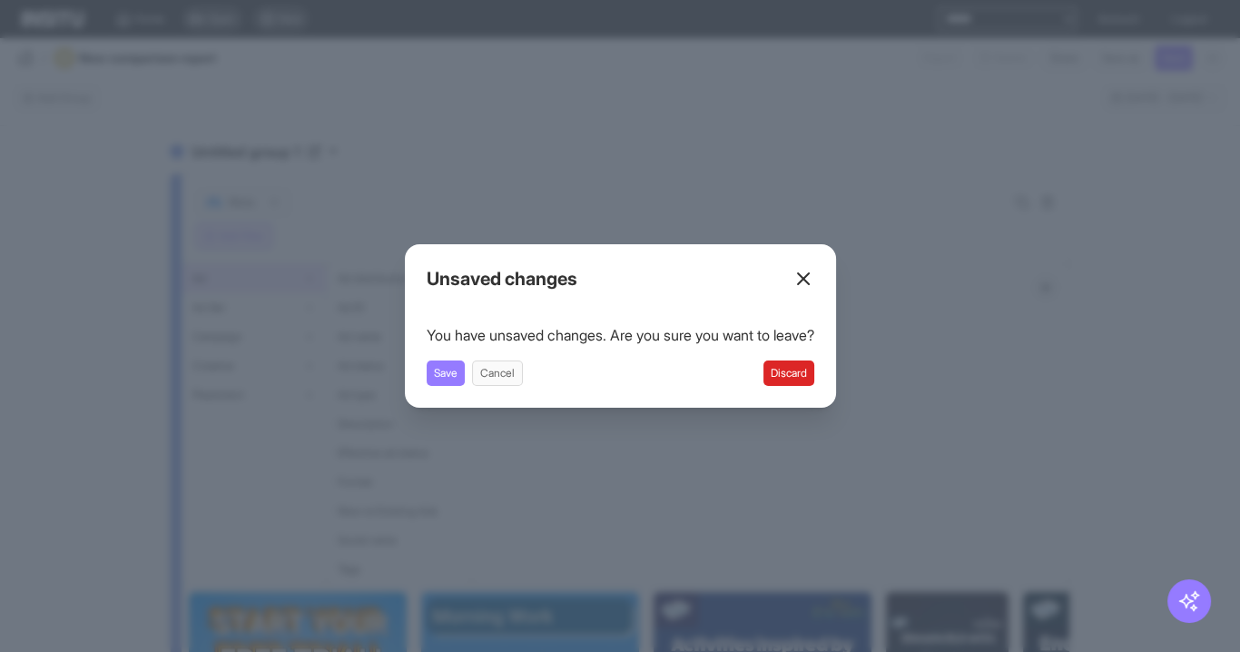
click at [797, 364] on button "Discard" at bounding box center [789, 372] width 51 height 25
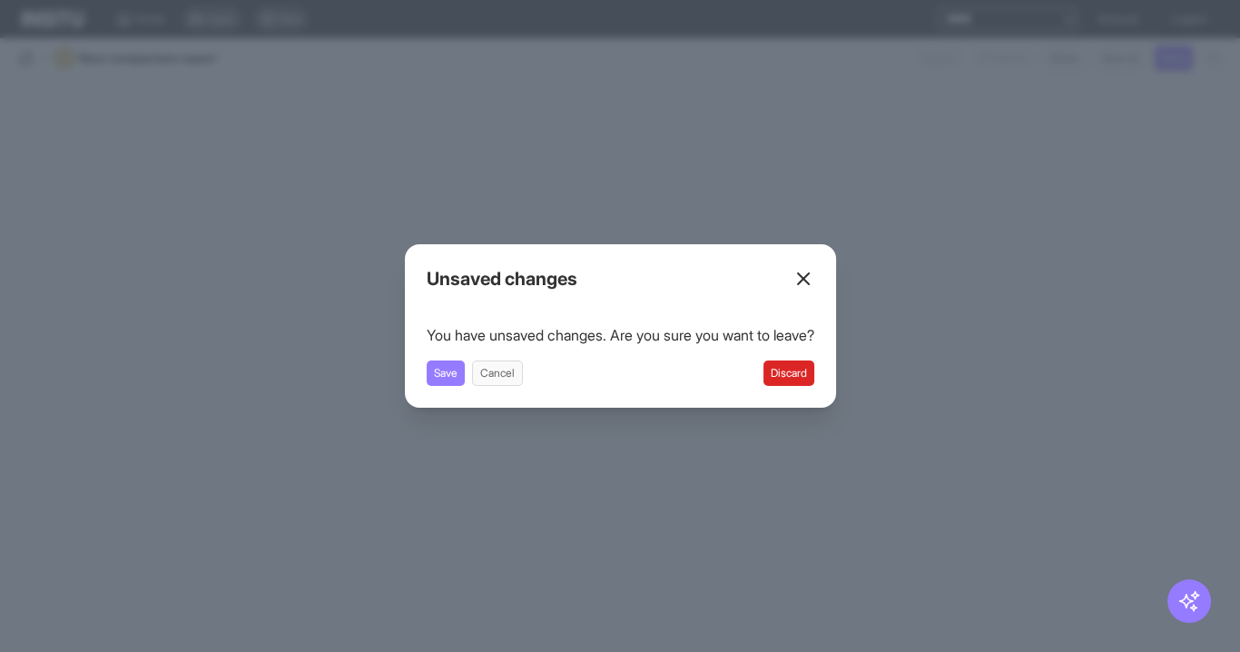
click at [803, 378] on button "Discard" at bounding box center [789, 372] width 51 height 25
select select "**"
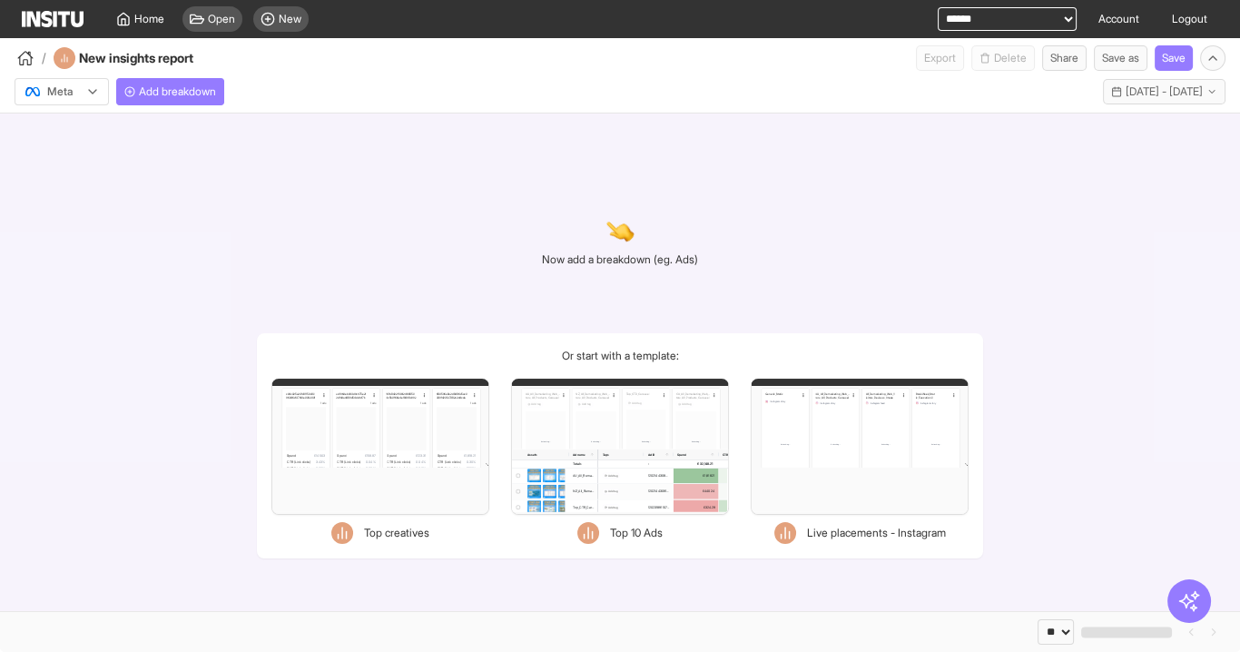
click at [177, 99] on button "Add breakdown" at bounding box center [170, 91] width 108 height 27
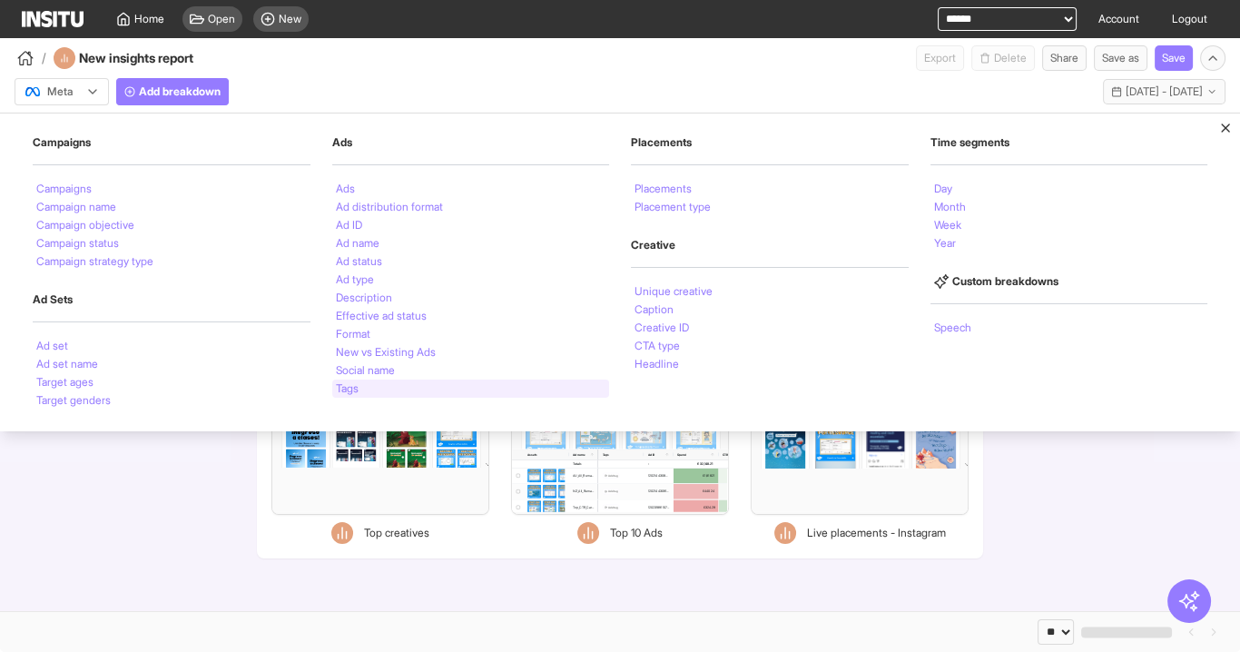
click at [356, 390] on li "Tags" at bounding box center [347, 388] width 23 height 11
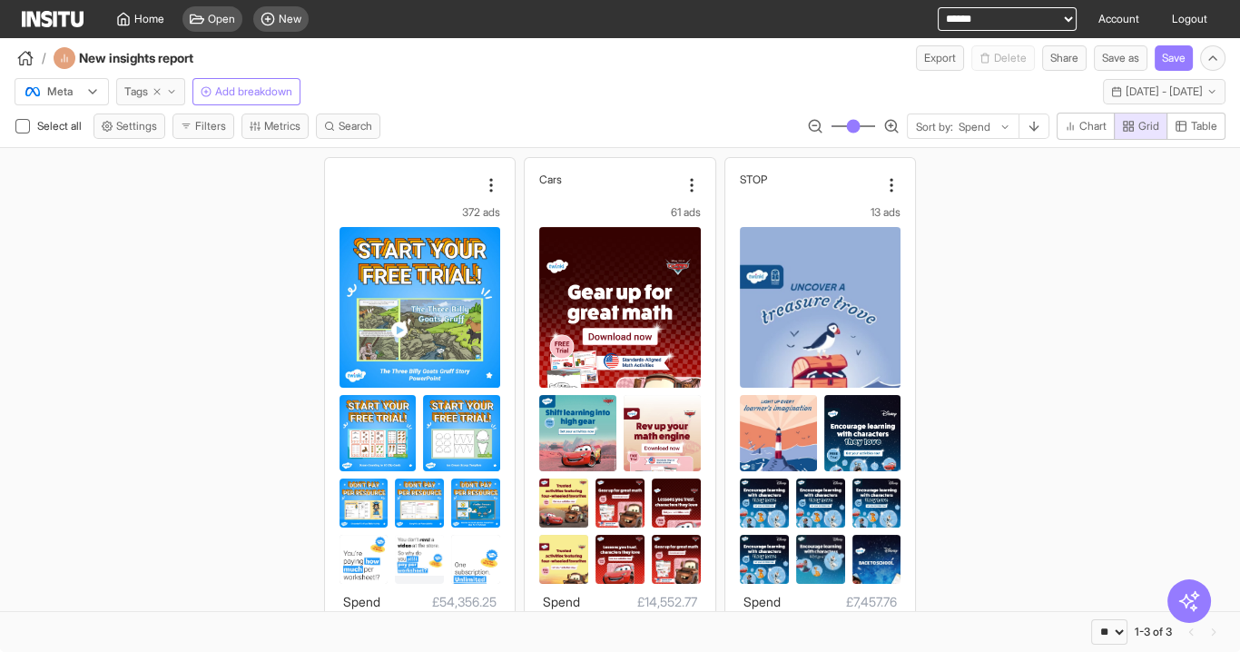
click at [160, 92] on icon "button" at bounding box center [157, 91] width 11 height 11
select select "**"
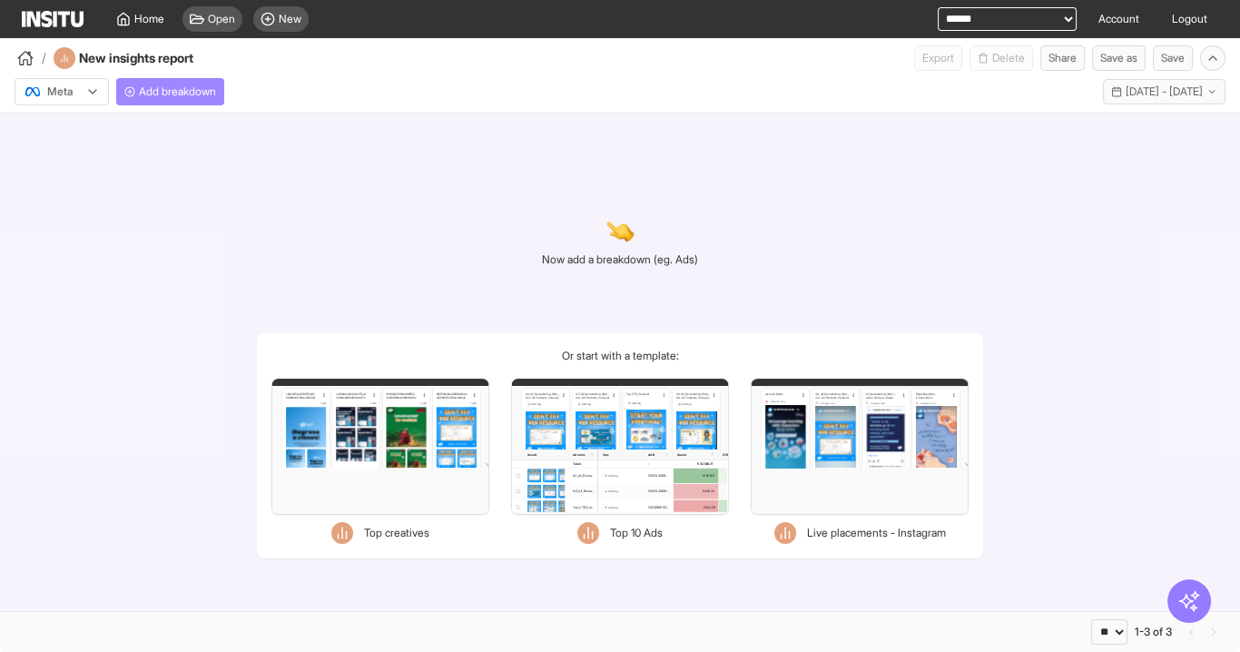
click at [143, 87] on span "Add breakdown" at bounding box center [177, 91] width 77 height 15
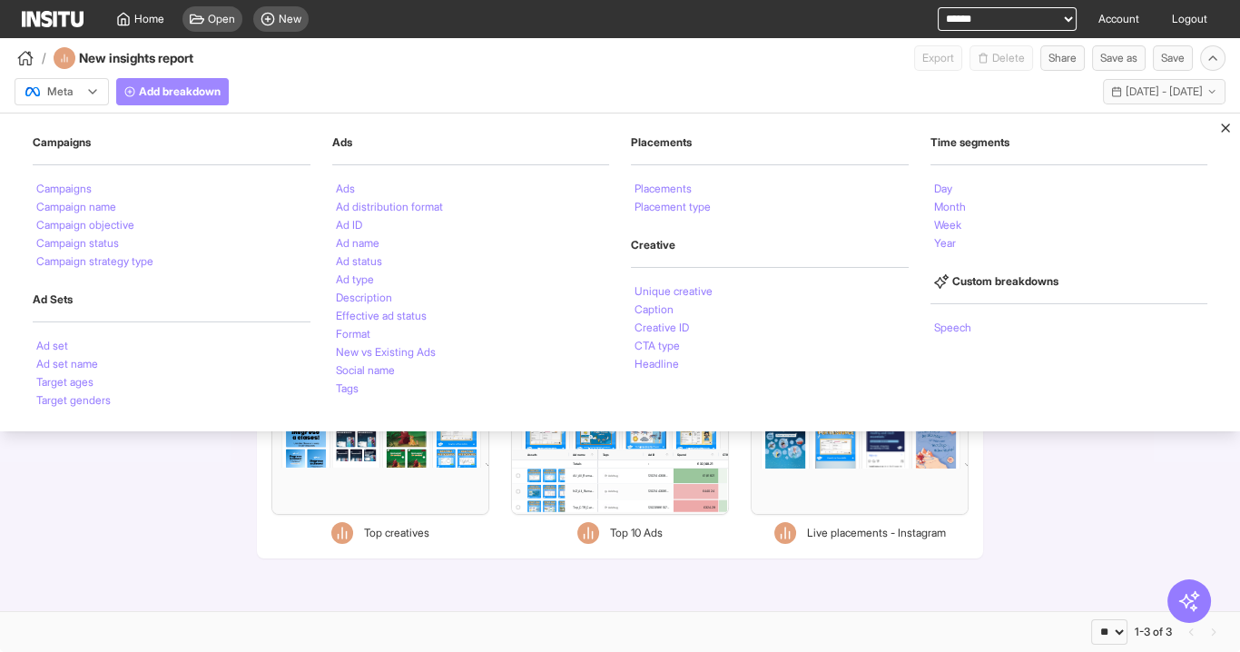
click at [146, 101] on button "Add breakdown" at bounding box center [172, 91] width 113 height 27
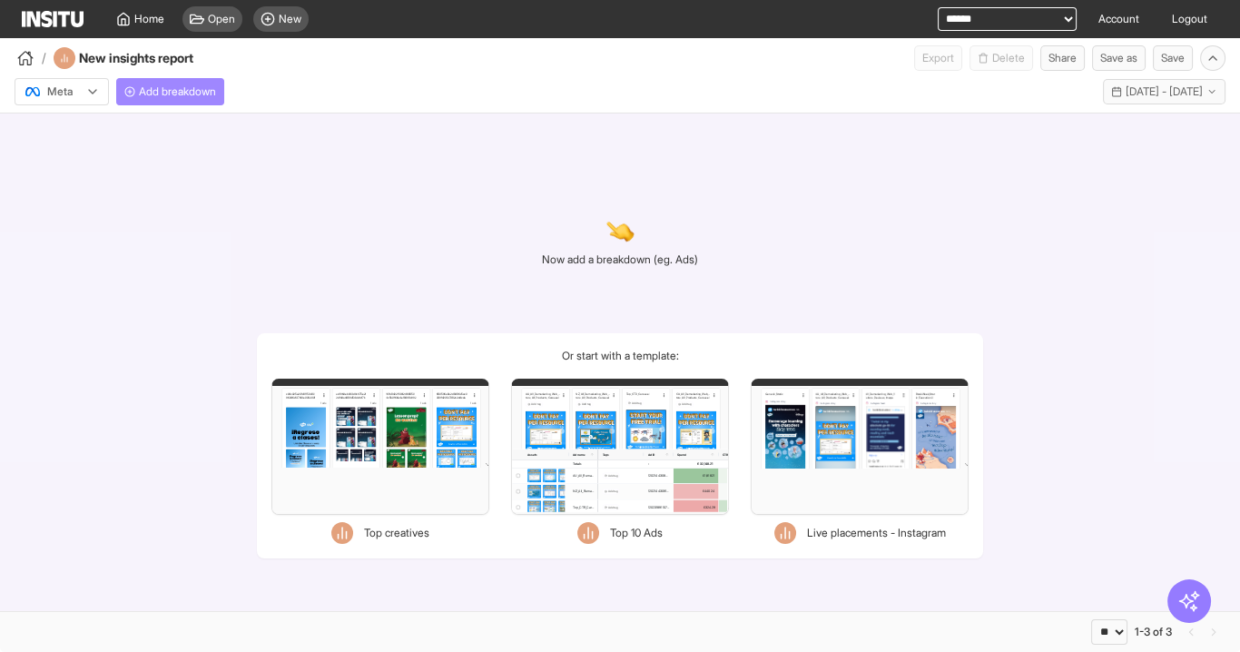
click at [133, 92] on circle "button" at bounding box center [129, 91] width 9 height 9
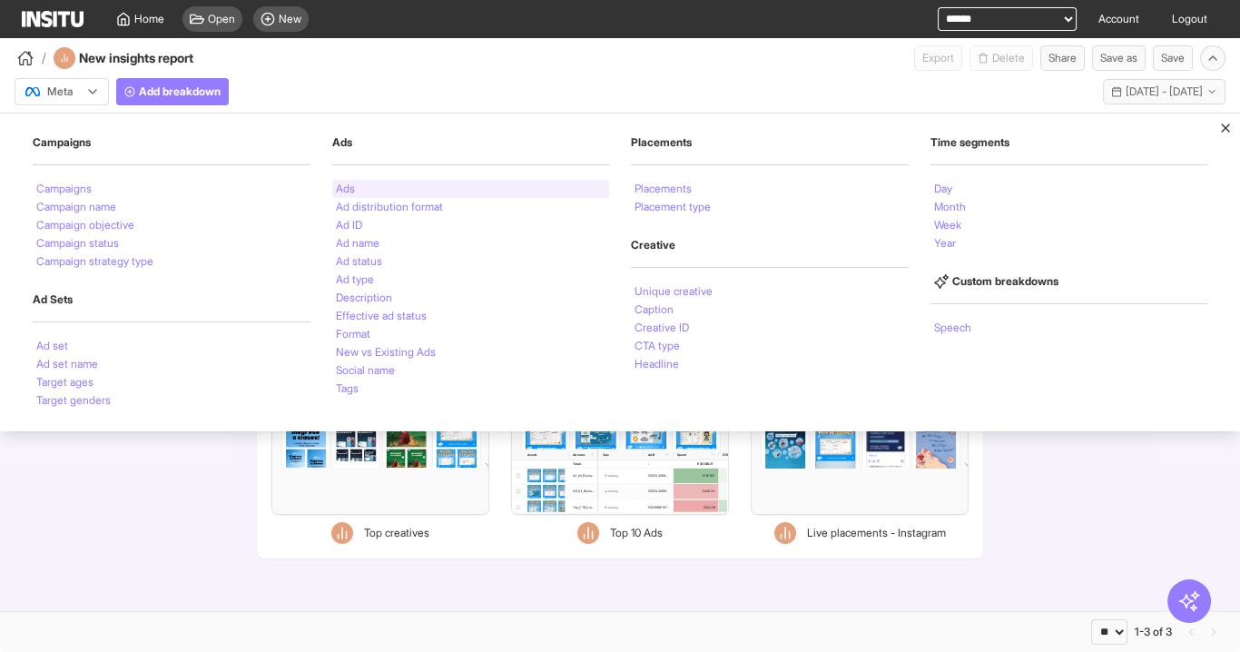
click at [366, 183] on div "Ads" at bounding box center [471, 189] width 278 height 18
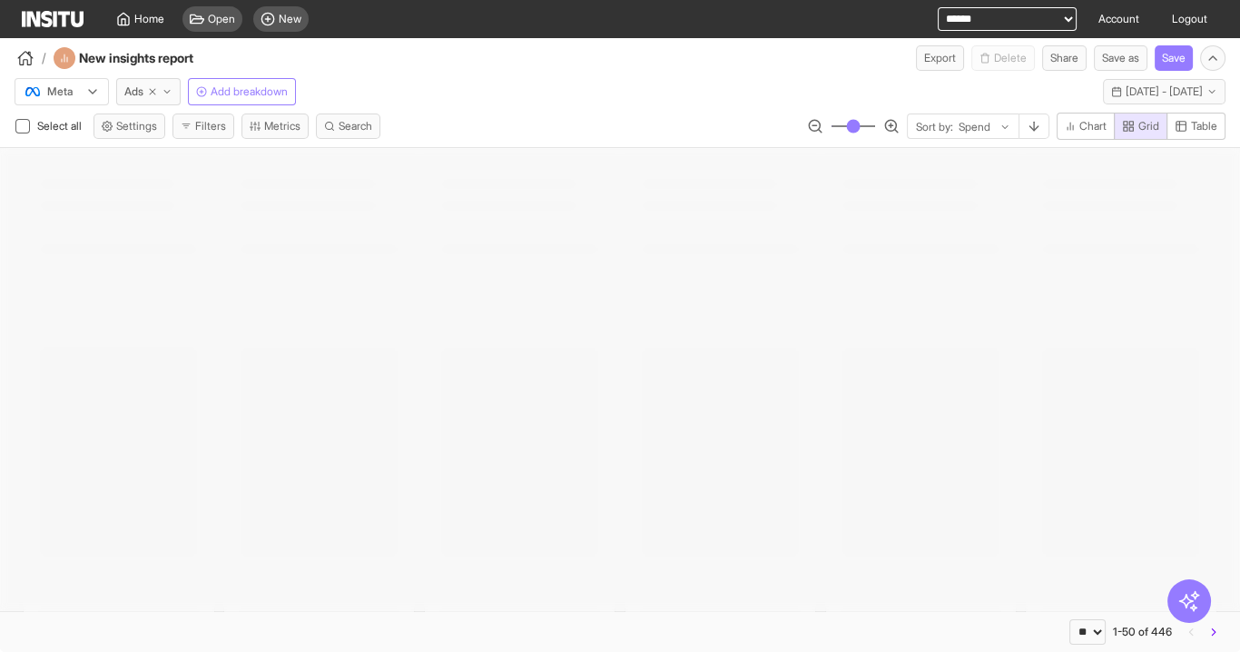
click at [221, 127] on button "Filters" at bounding box center [204, 125] width 62 height 25
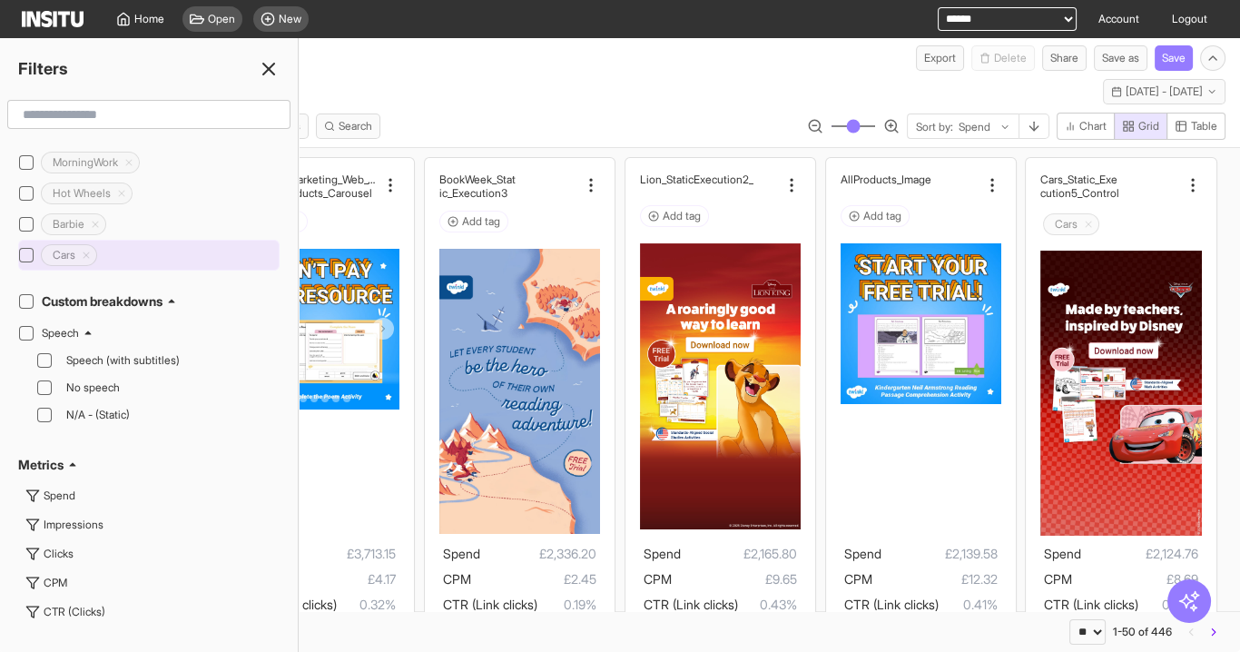
scroll to position [581, 0]
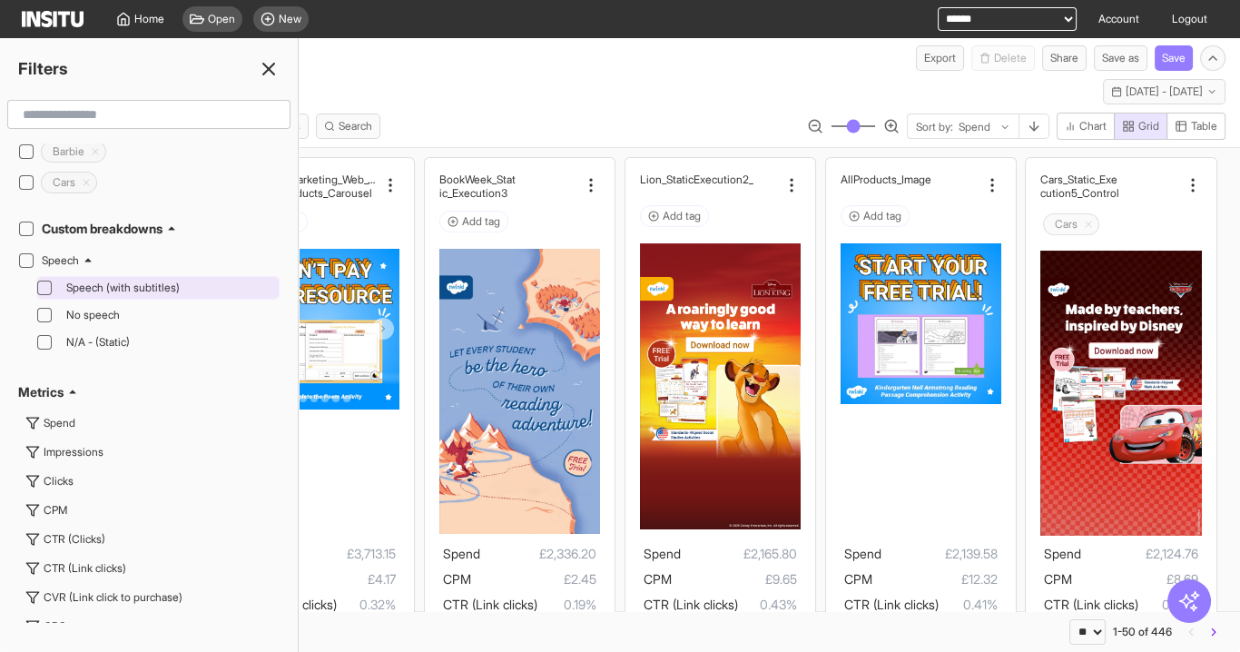
click at [119, 277] on div "Speech (with subtitles)" at bounding box center [167, 288] width 216 height 22
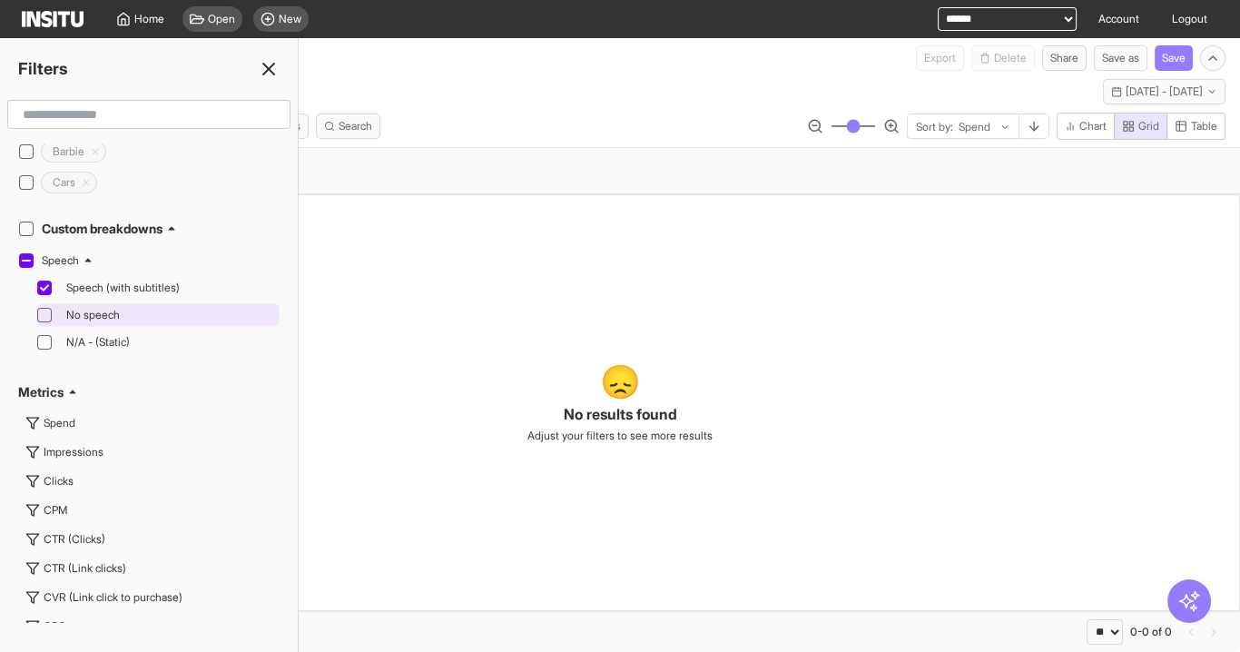
click at [134, 308] on span "No speech" at bounding box center [170, 315] width 209 height 15
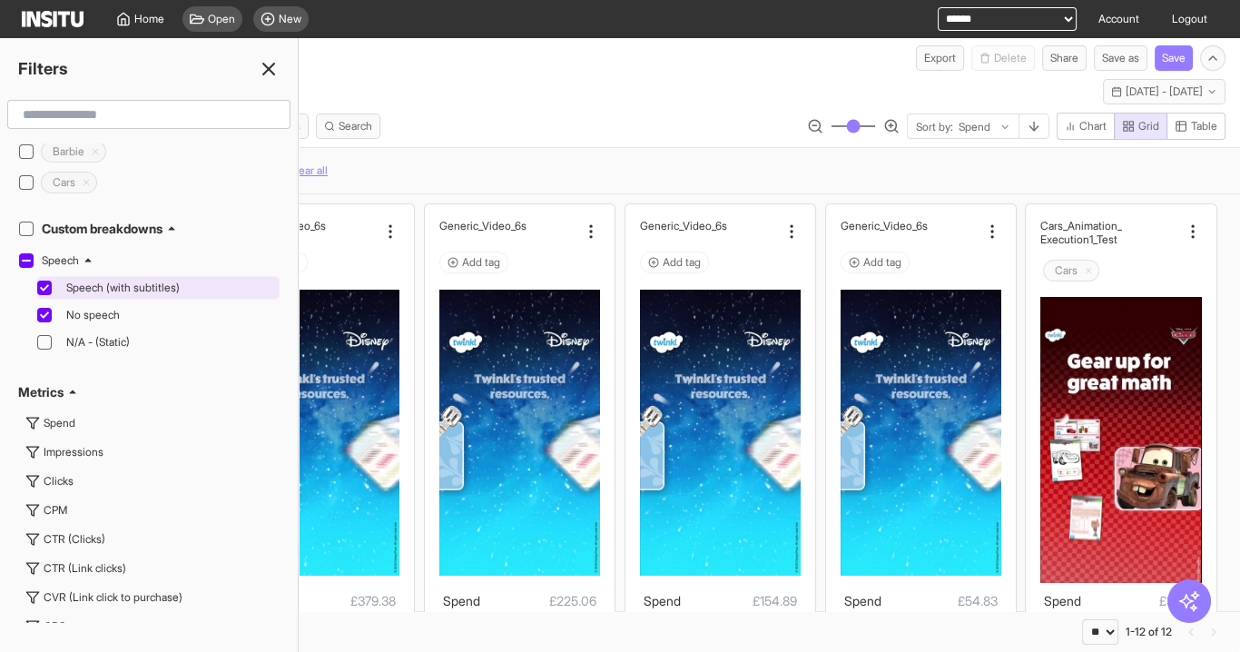
click at [133, 281] on span "Speech (with subtitles)" at bounding box center [170, 288] width 209 height 15
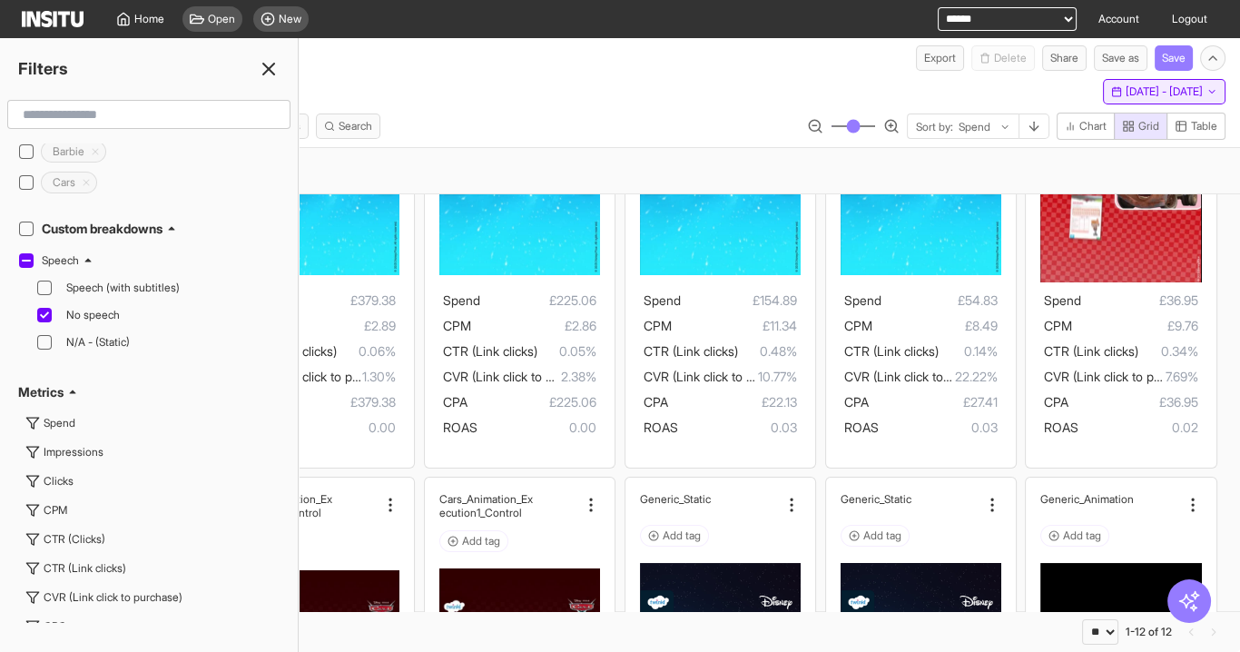
scroll to position [73, 0]
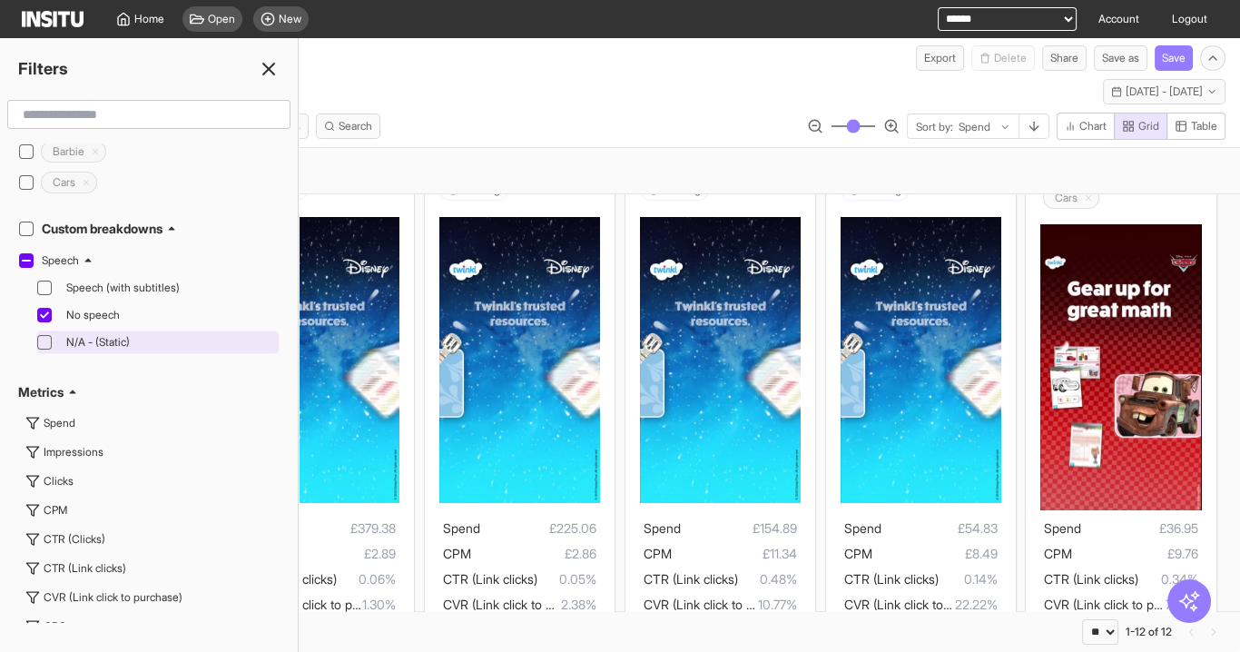
drag, startPoint x: 121, startPoint y: 322, endPoint x: 112, endPoint y: 315, distance: 11.6
click at [121, 331] on div "N/A - (Static)" at bounding box center [167, 342] width 216 height 22
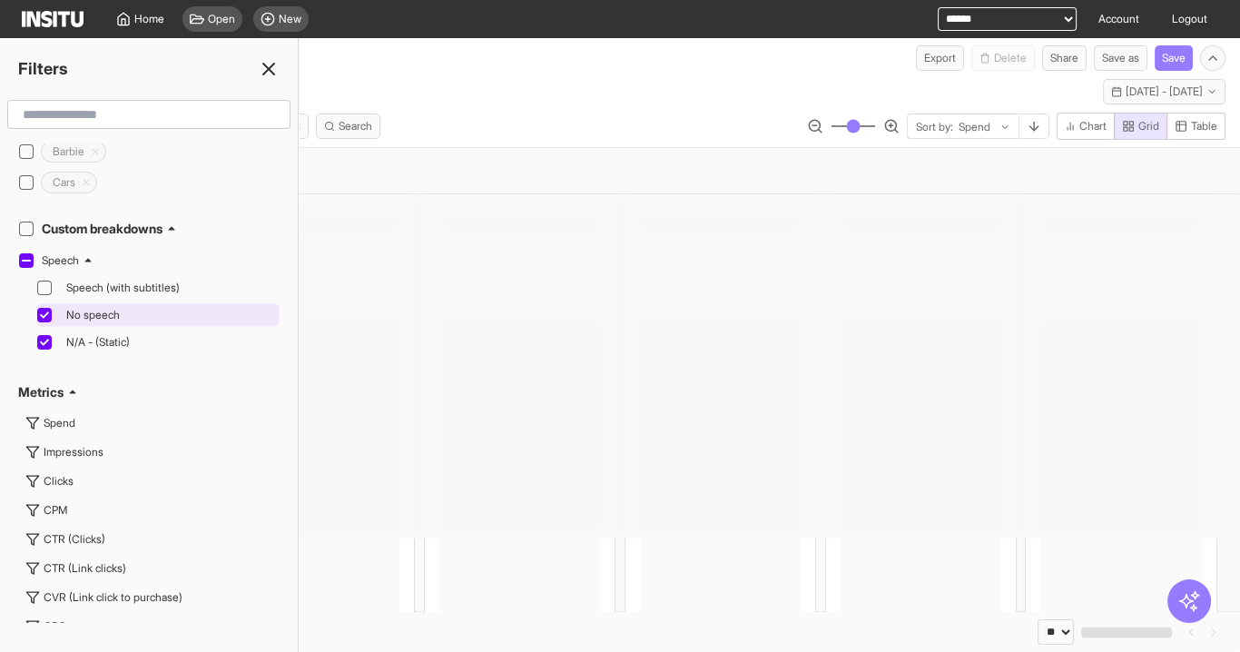
click at [91, 308] on span "No speech" at bounding box center [170, 315] width 209 height 15
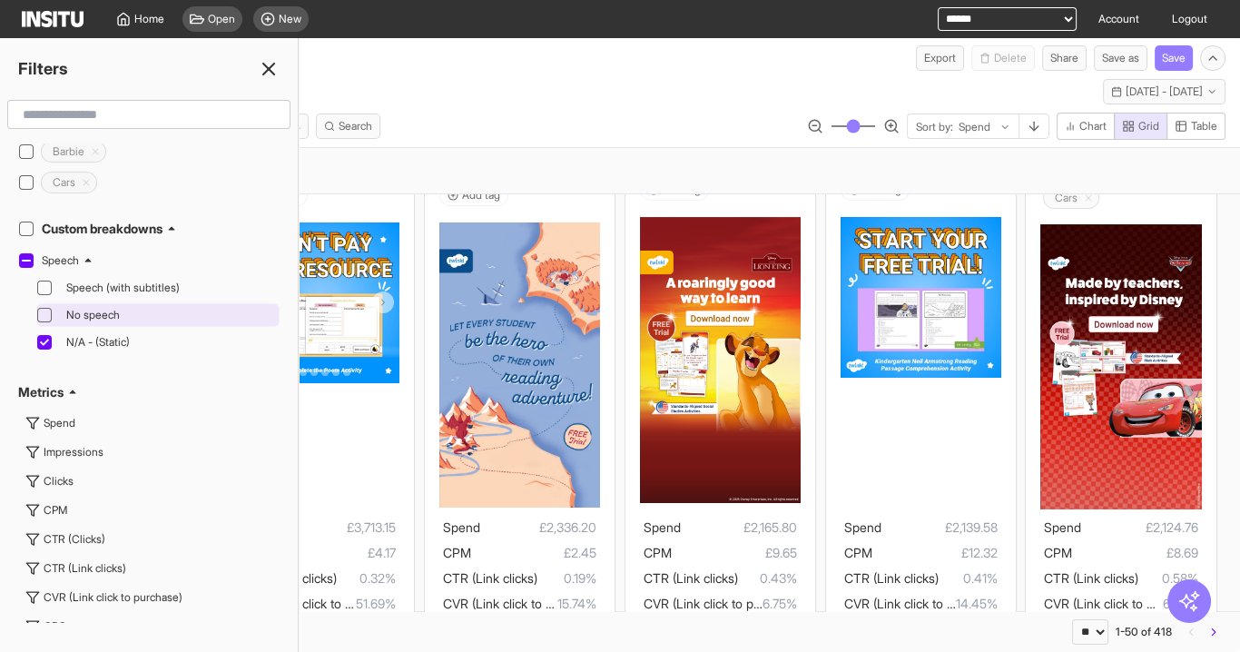
click at [102, 308] on span "No speech" at bounding box center [170, 315] width 209 height 15
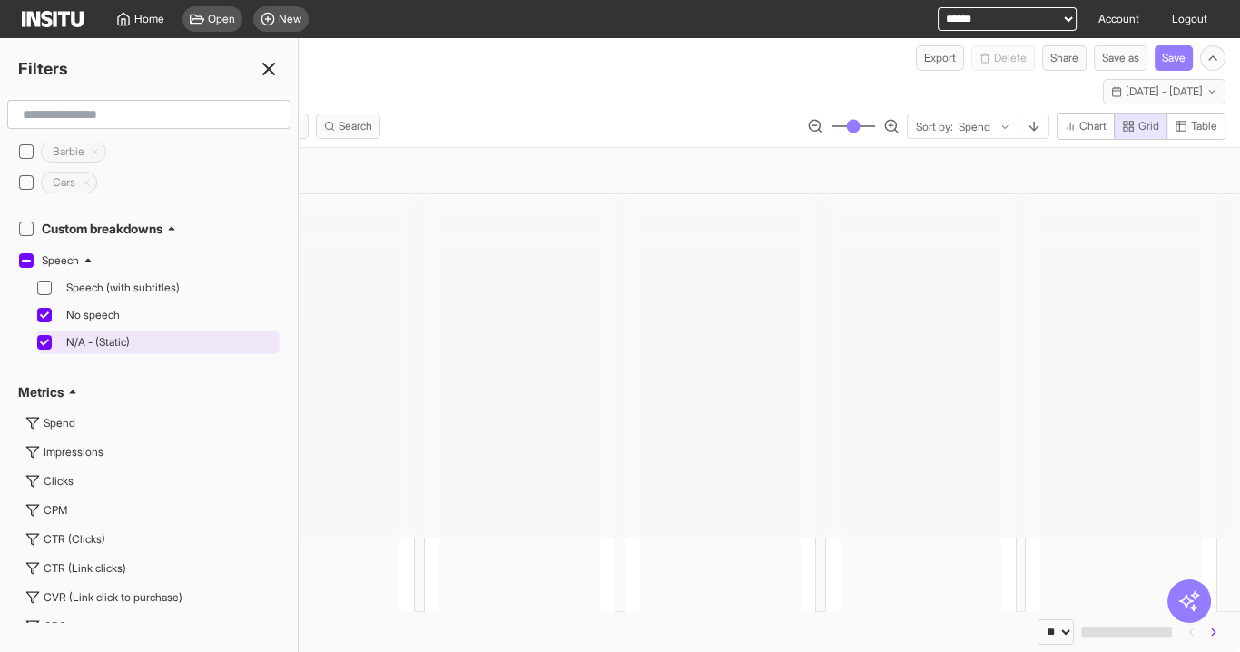
click at [118, 335] on span "N/A - (Static)" at bounding box center [170, 342] width 209 height 15
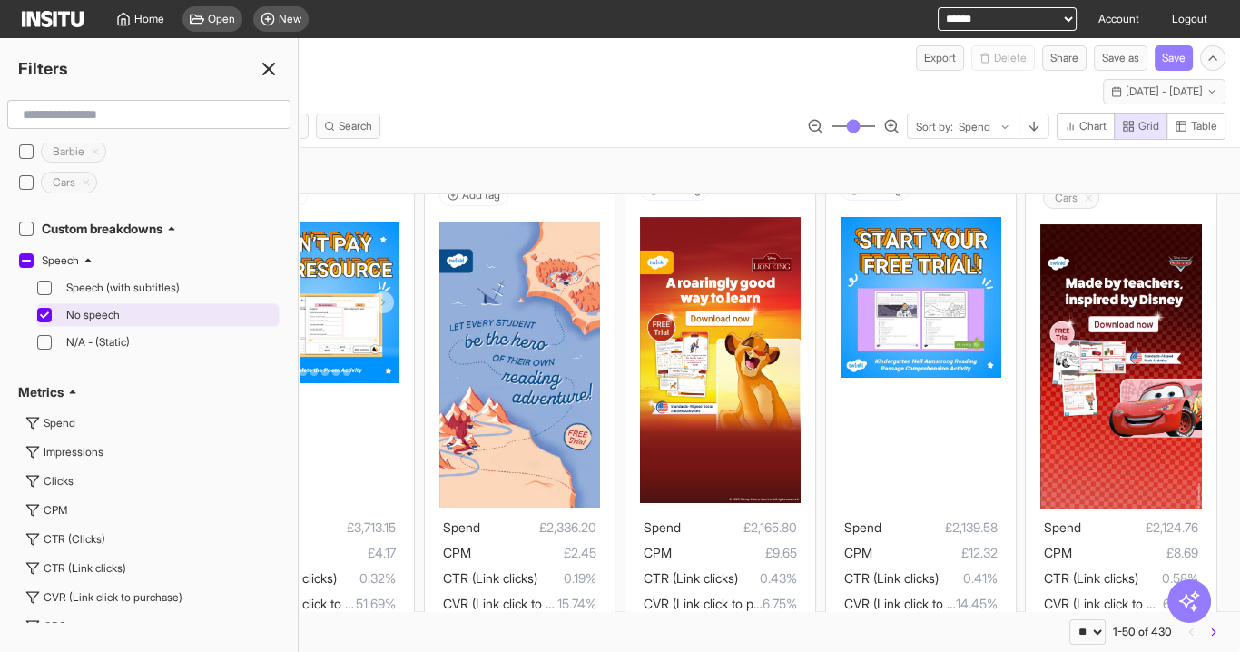
click at [112, 308] on span "No speech" at bounding box center [170, 315] width 209 height 15
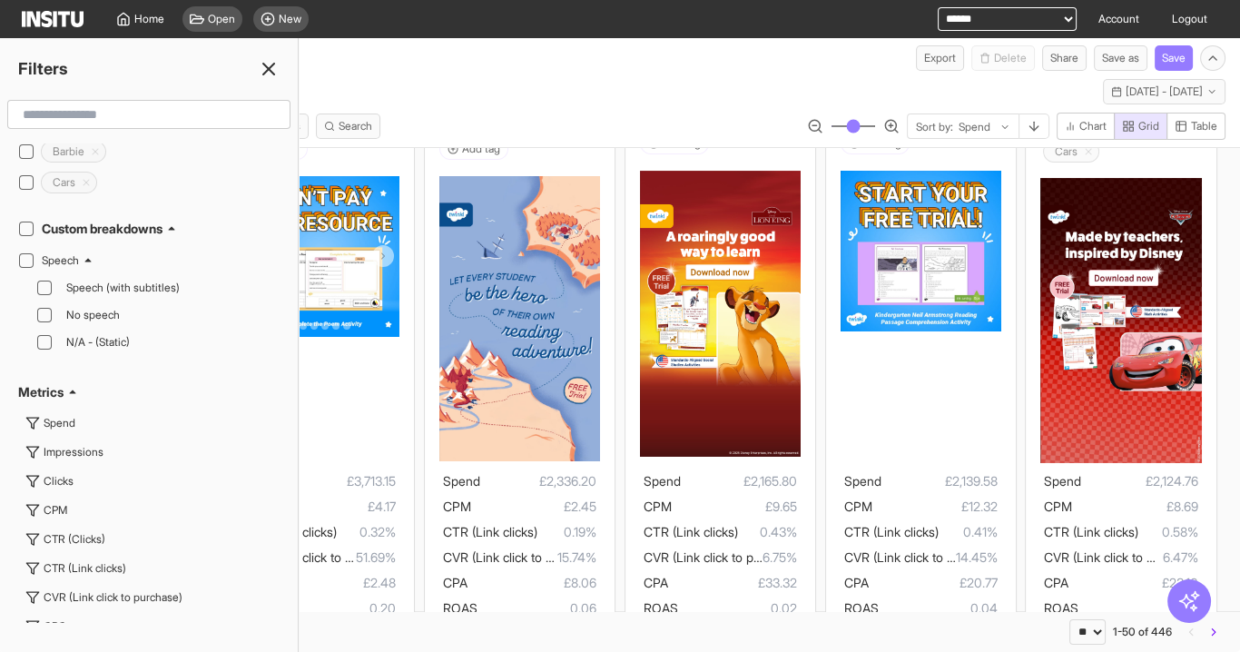
click at [266, 58] on icon at bounding box center [269, 69] width 22 height 22
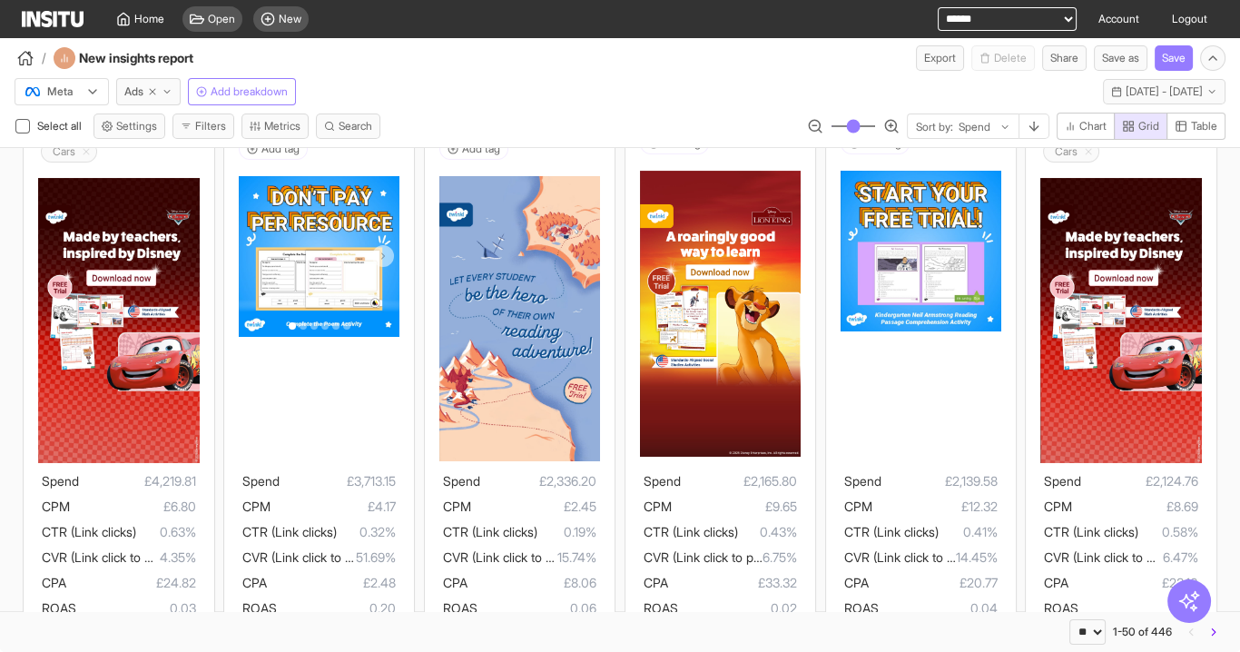
click at [996, 19] on select "**********" at bounding box center [1007, 19] width 139 height 24
select select "**********"
click at [938, 7] on select "**********" at bounding box center [1007, 19] width 139 height 24
